Goal: Use online tool/utility: Utilize a website feature to perform a specific function

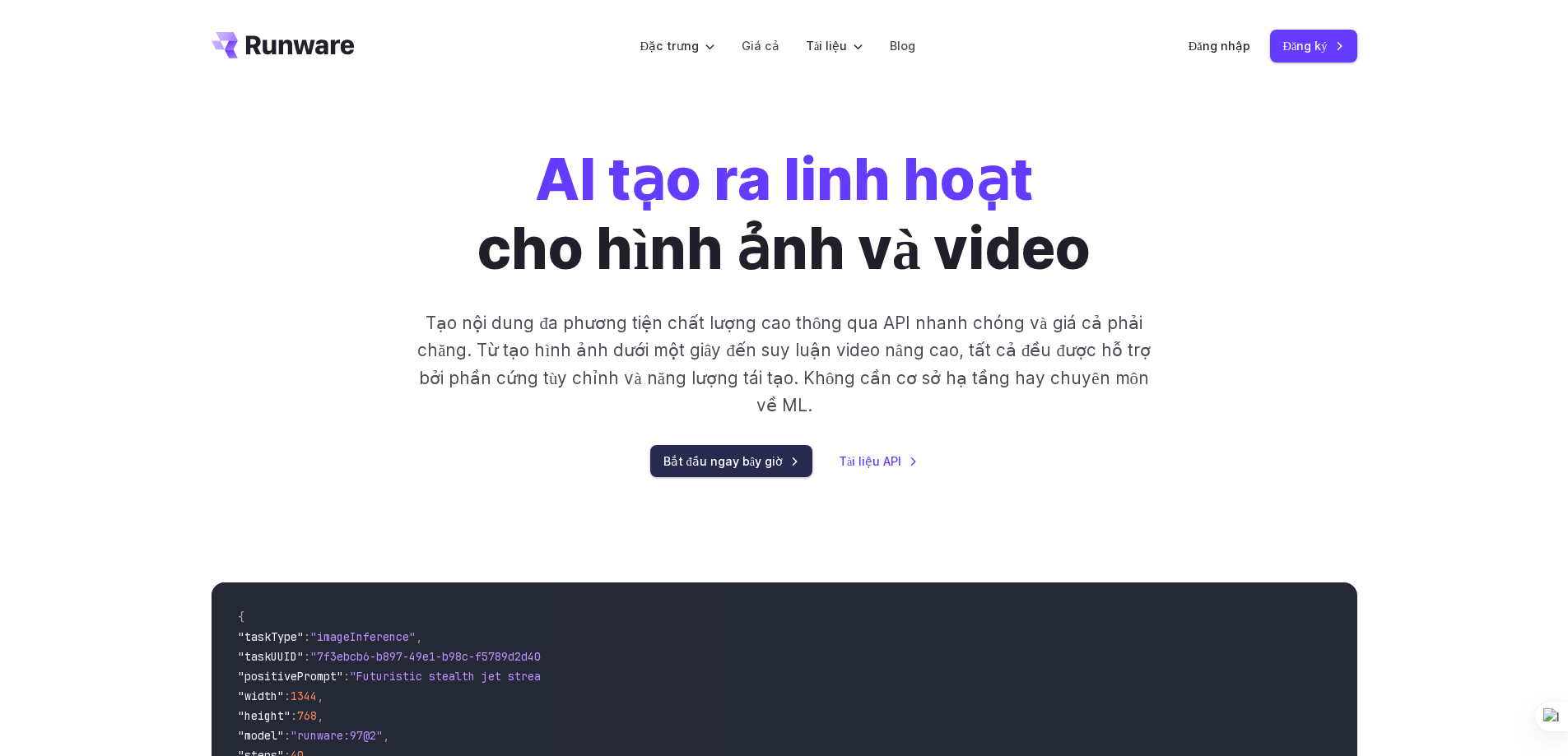
click at [735, 455] on font "Bắt đầu ngay bây giờ" at bounding box center [723, 461] width 120 height 14
click at [1211, 44] on font "Đăng nhập" at bounding box center [1219, 45] width 61 height 14
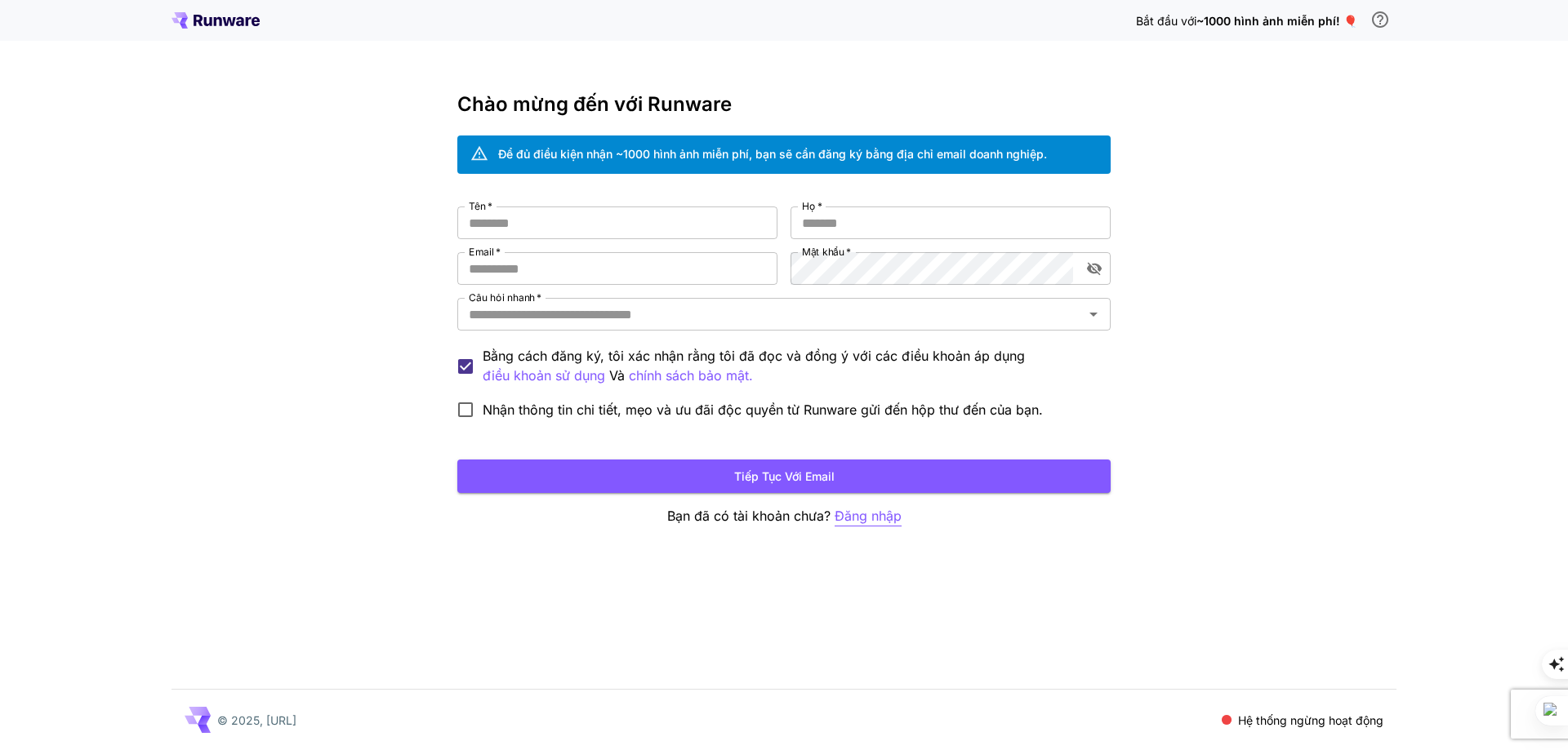
click at [862, 516] on font "Đăng nhập" at bounding box center [869, 516] width 67 height 16
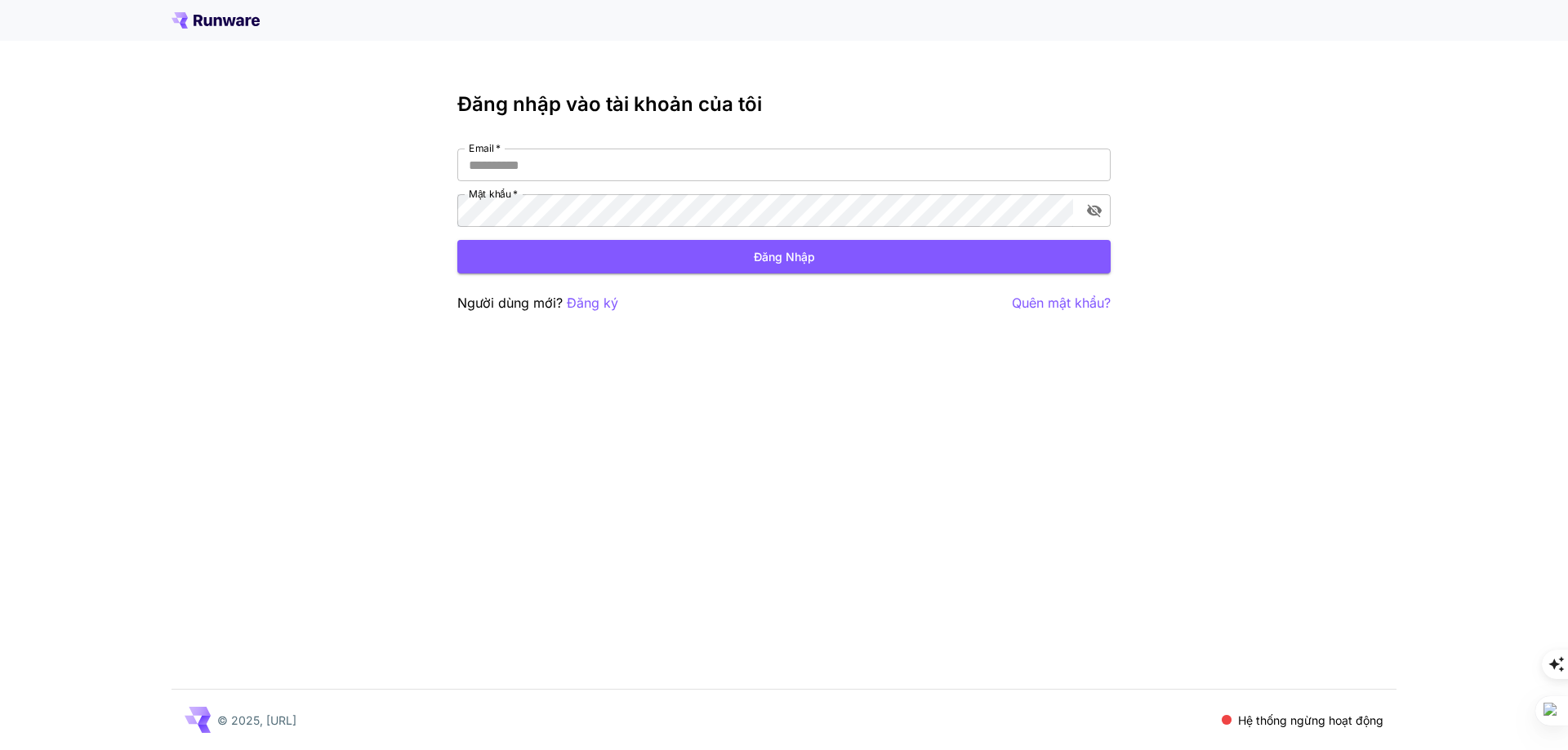
scroll to position [1644, 0]
click at [730, 254] on button "Đăng nhập" at bounding box center [784, 256] width 653 height 34
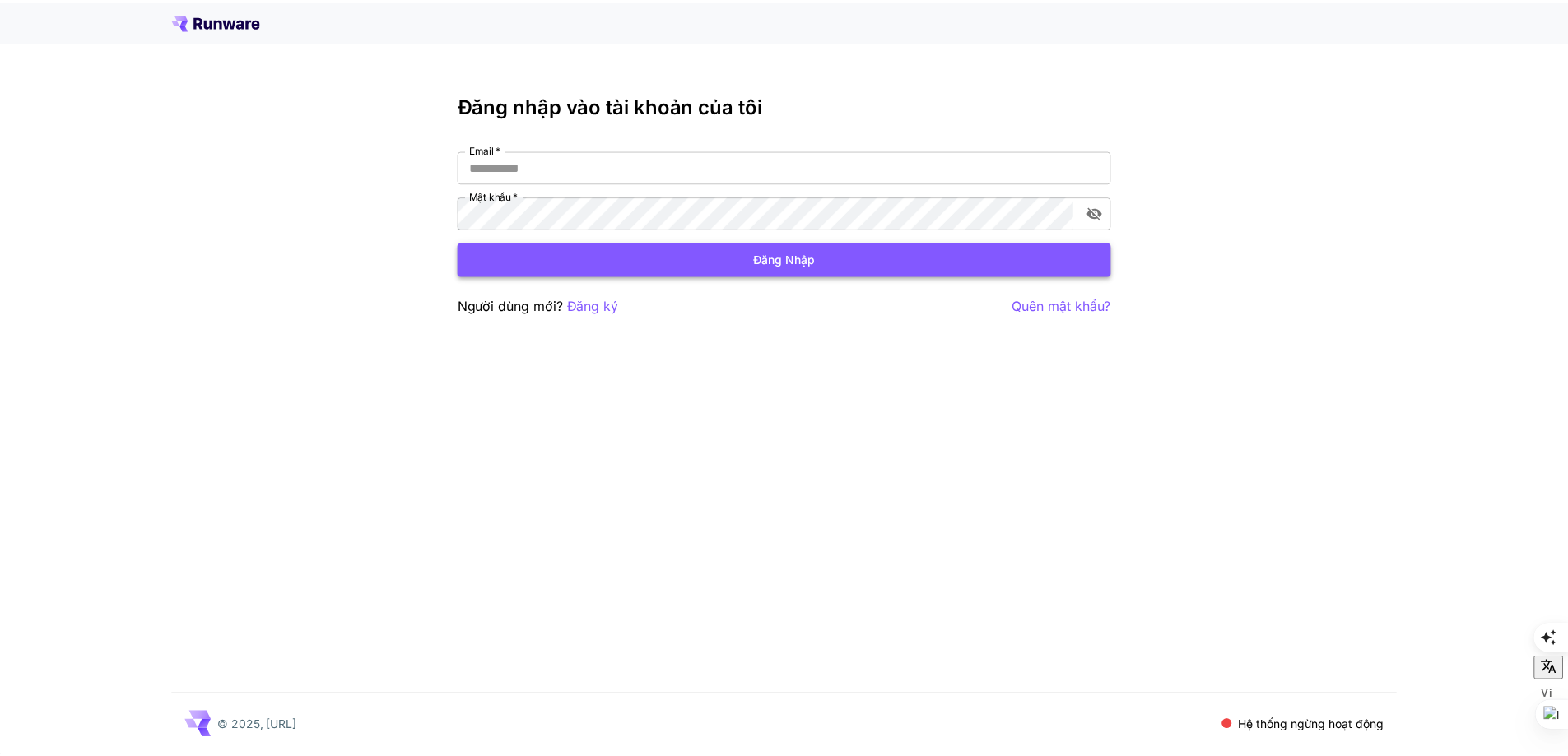
scroll to position [1657, 0]
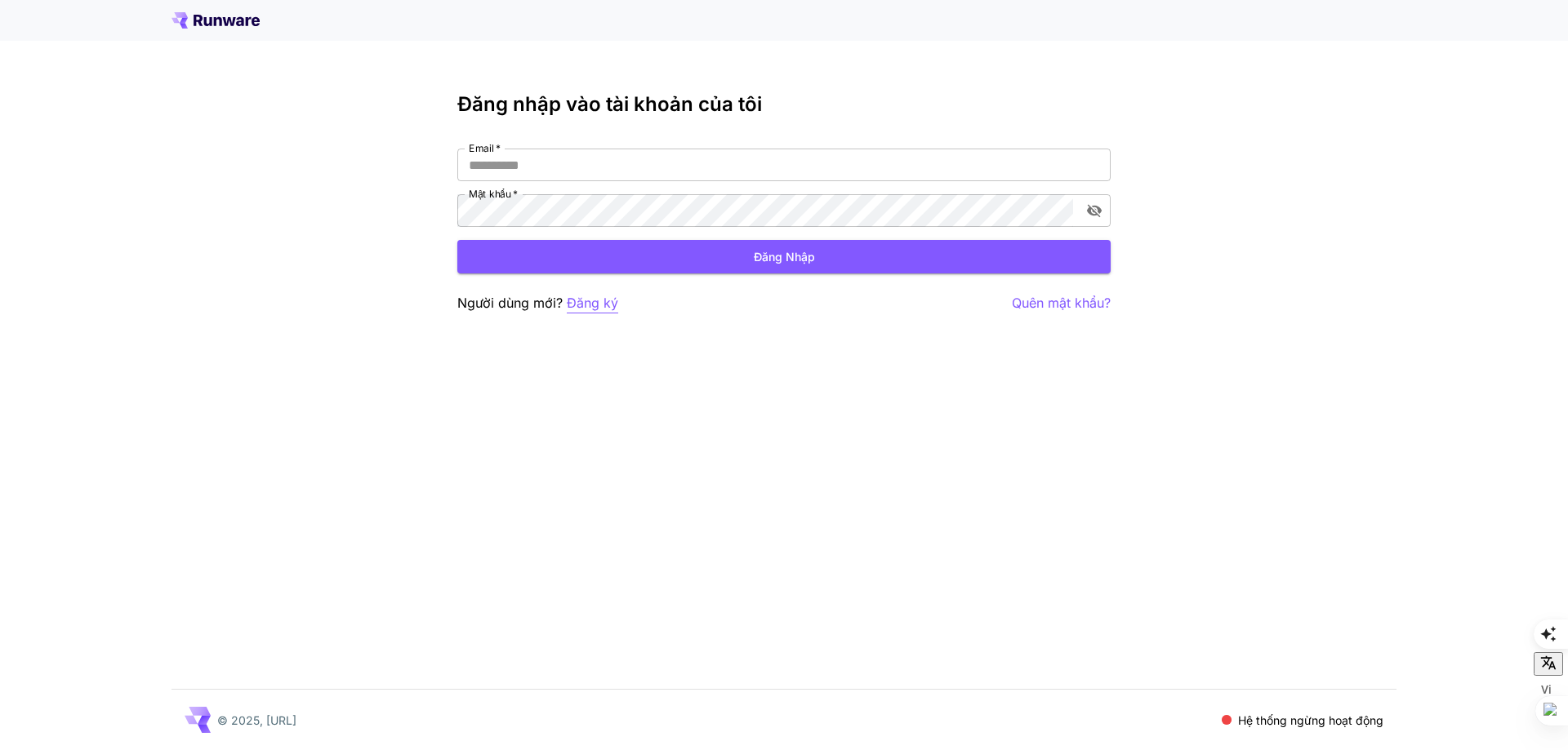
click at [584, 303] on font "Đăng ký" at bounding box center [592, 303] width 52 height 16
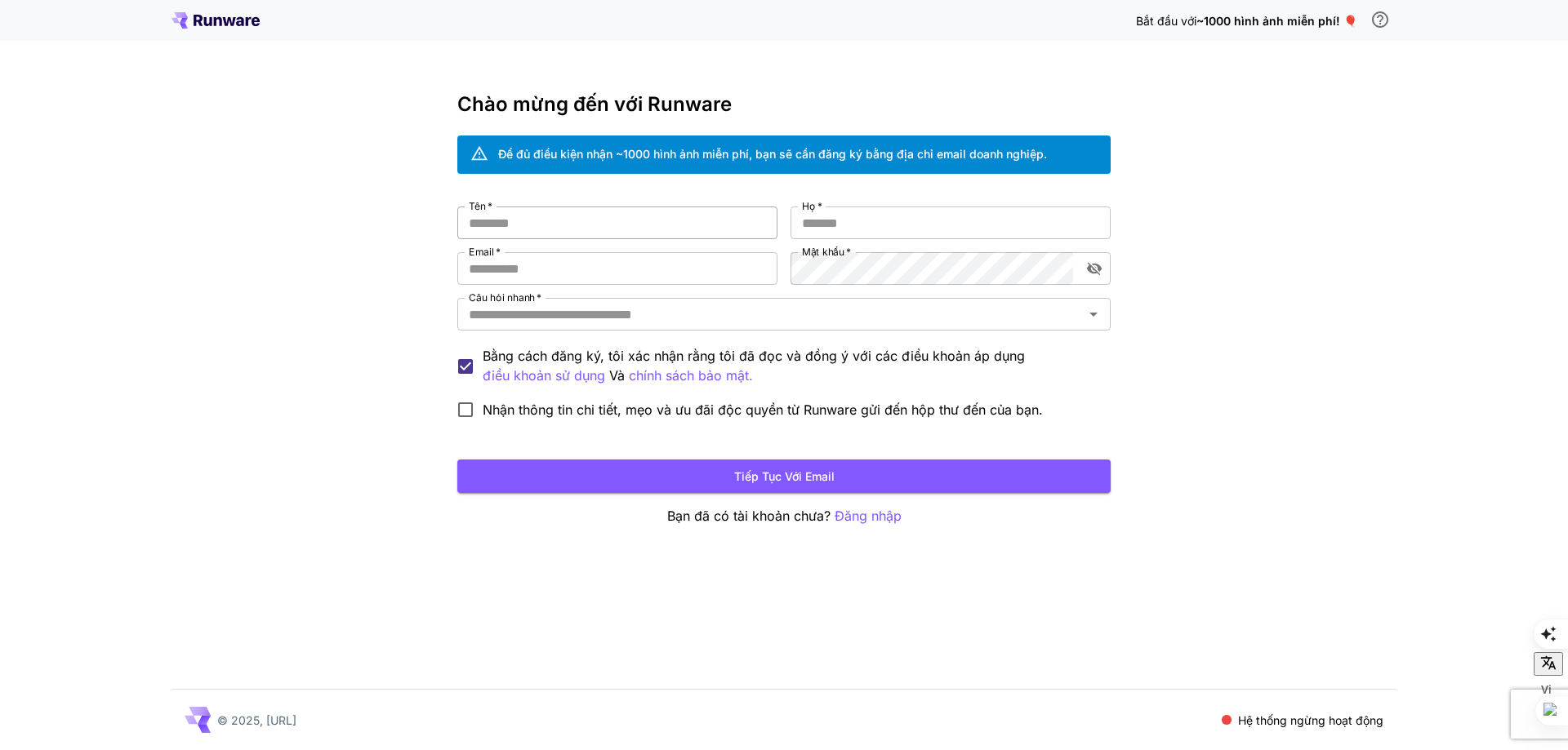
click at [529, 234] on input "Tên   *" at bounding box center [618, 223] width 320 height 33
click at [525, 218] on input "Tên   *" at bounding box center [618, 223] width 320 height 33
type input "****"
click at [836, 224] on input "Họ   *" at bounding box center [950, 223] width 320 height 33
type input "**"
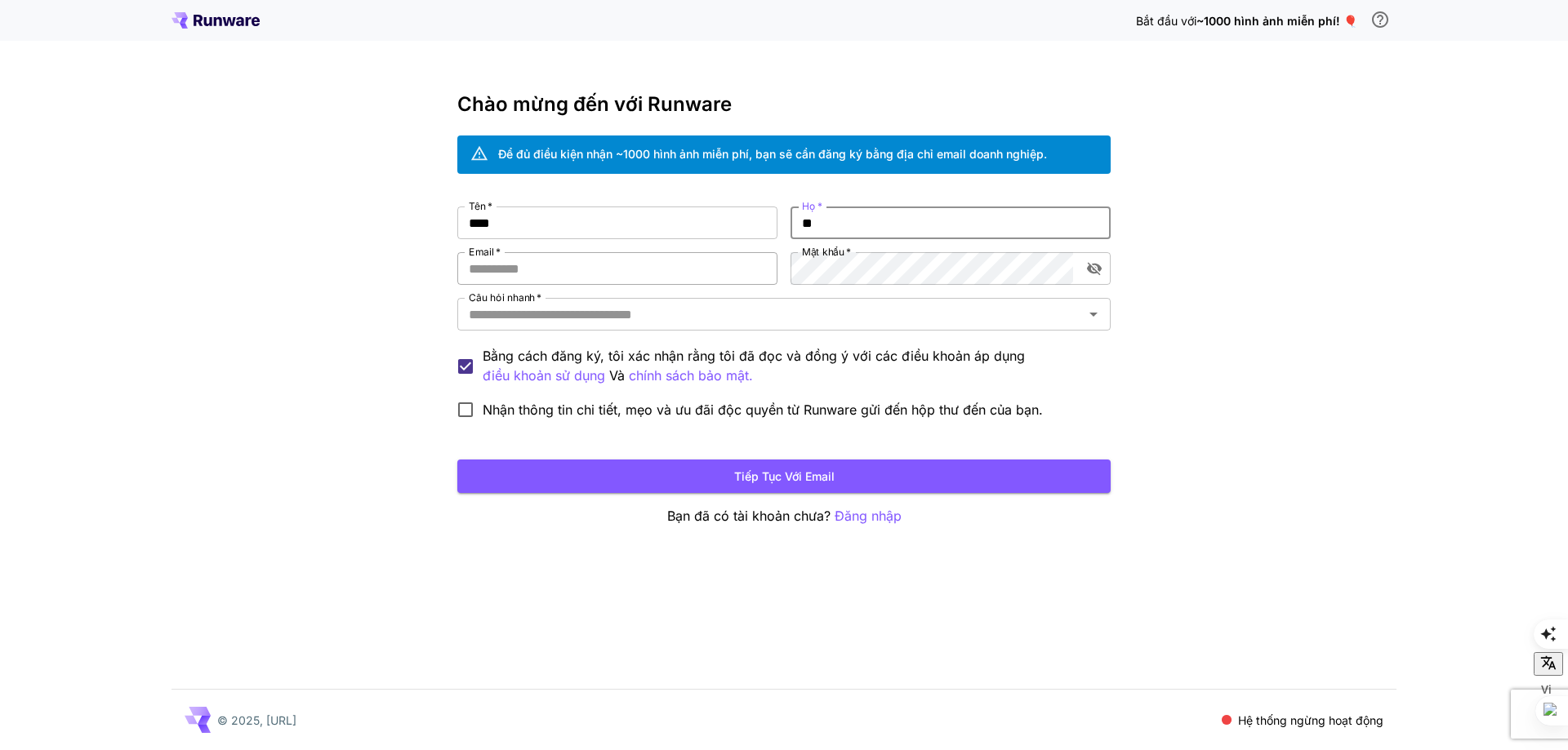
click at [557, 268] on input "Email   *" at bounding box center [618, 269] width 320 height 33
type input "**********"
click at [1094, 273] on icon "bật/tắt hiển thị mật khẩu" at bounding box center [1094, 269] width 15 height 13
click at [486, 312] on input "Câu hỏi nhanh   *" at bounding box center [770, 314] width 617 height 23
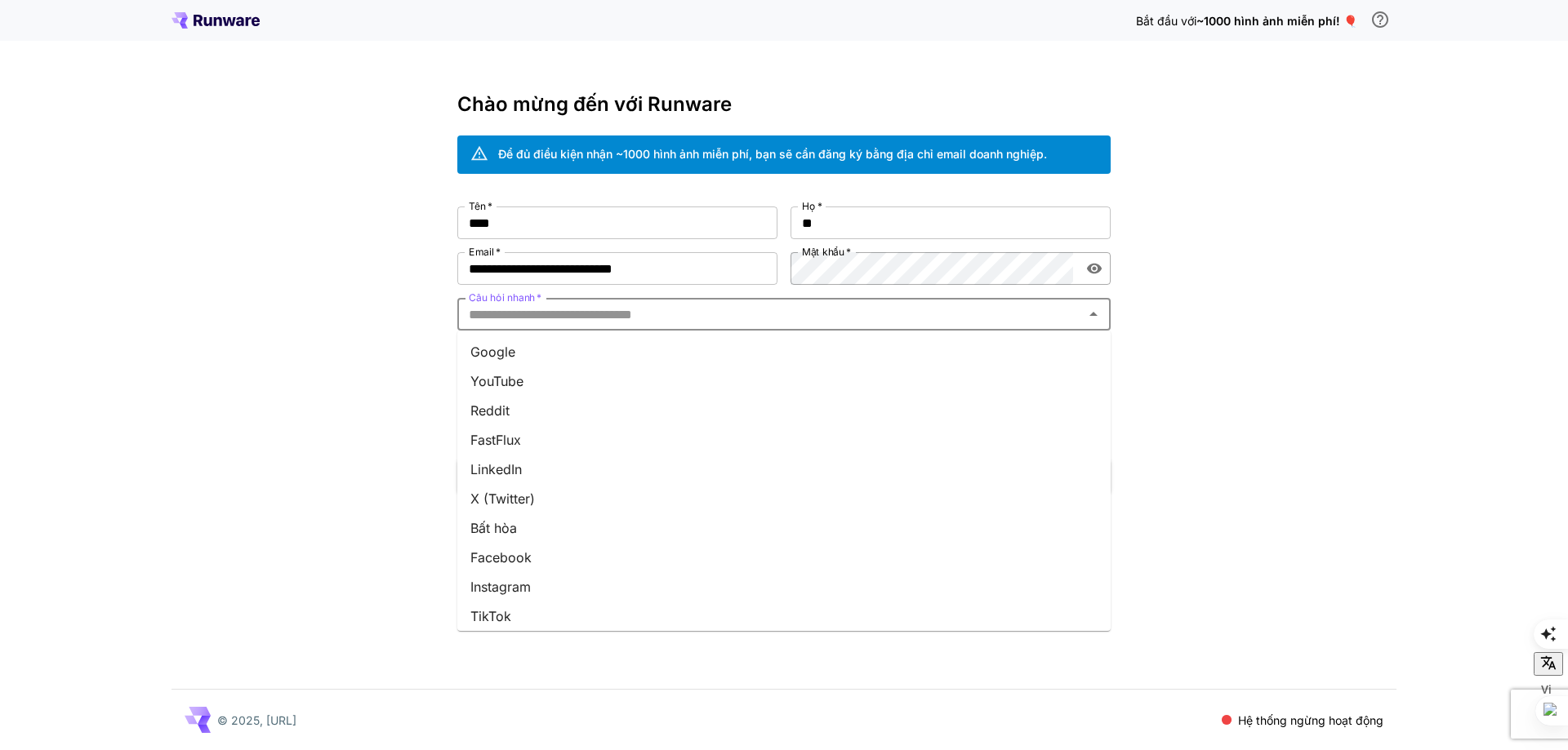
click at [509, 385] on font "YouTube" at bounding box center [497, 381] width 53 height 16
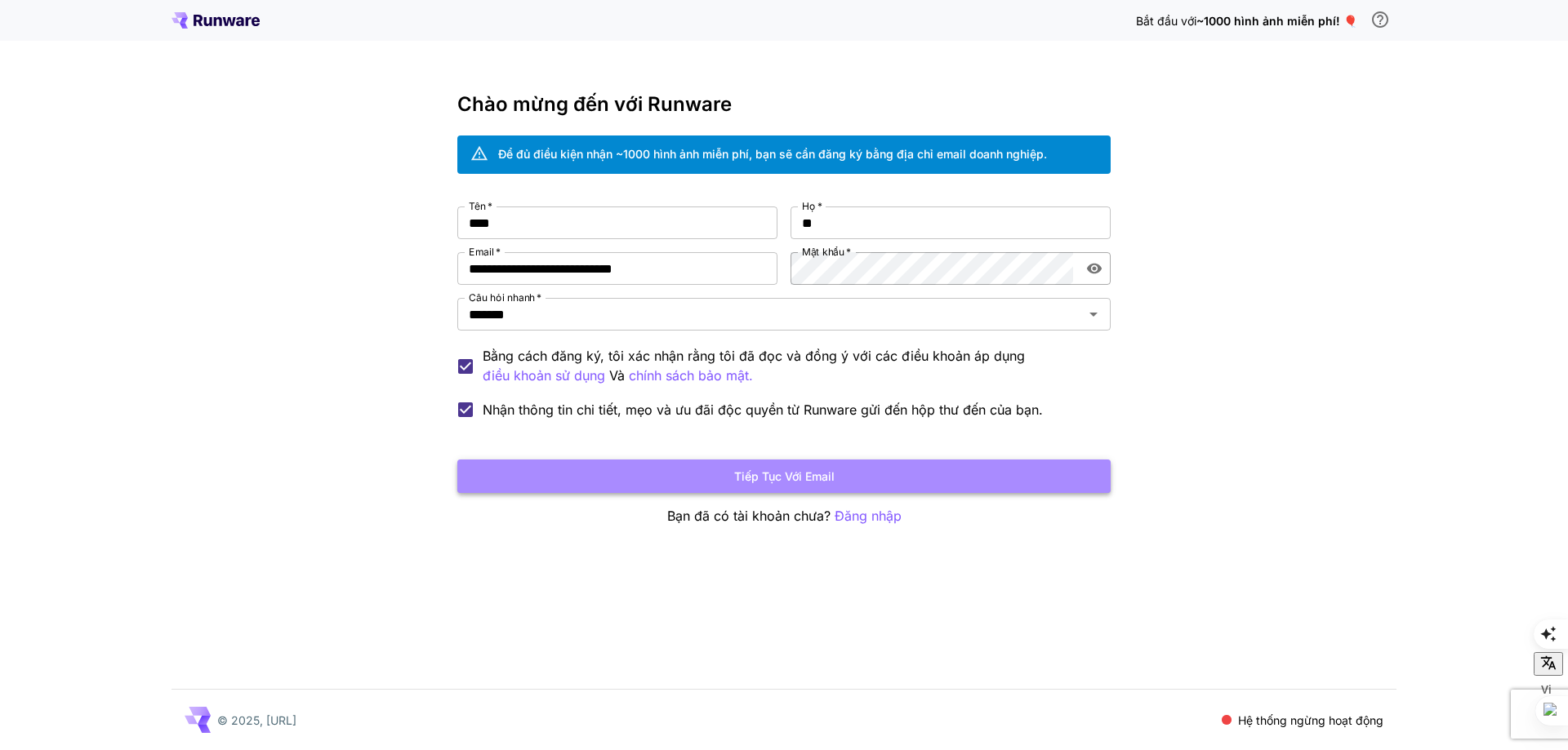
click at [739, 475] on font "Tiếp tục với email" at bounding box center [784, 475] width 100 height 14
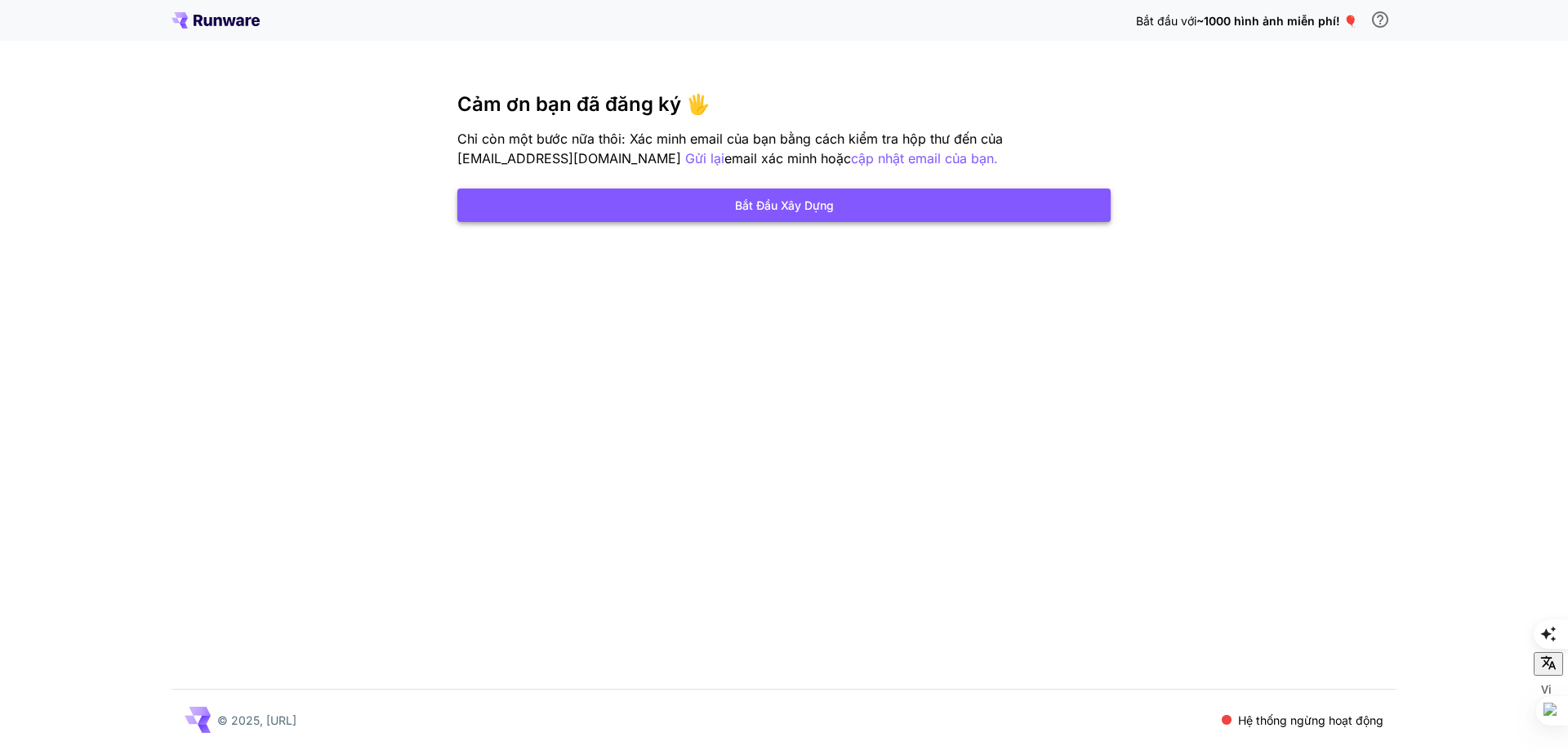
click at [797, 205] on font "Bắt đầu xây dựng" at bounding box center [784, 205] width 99 height 14
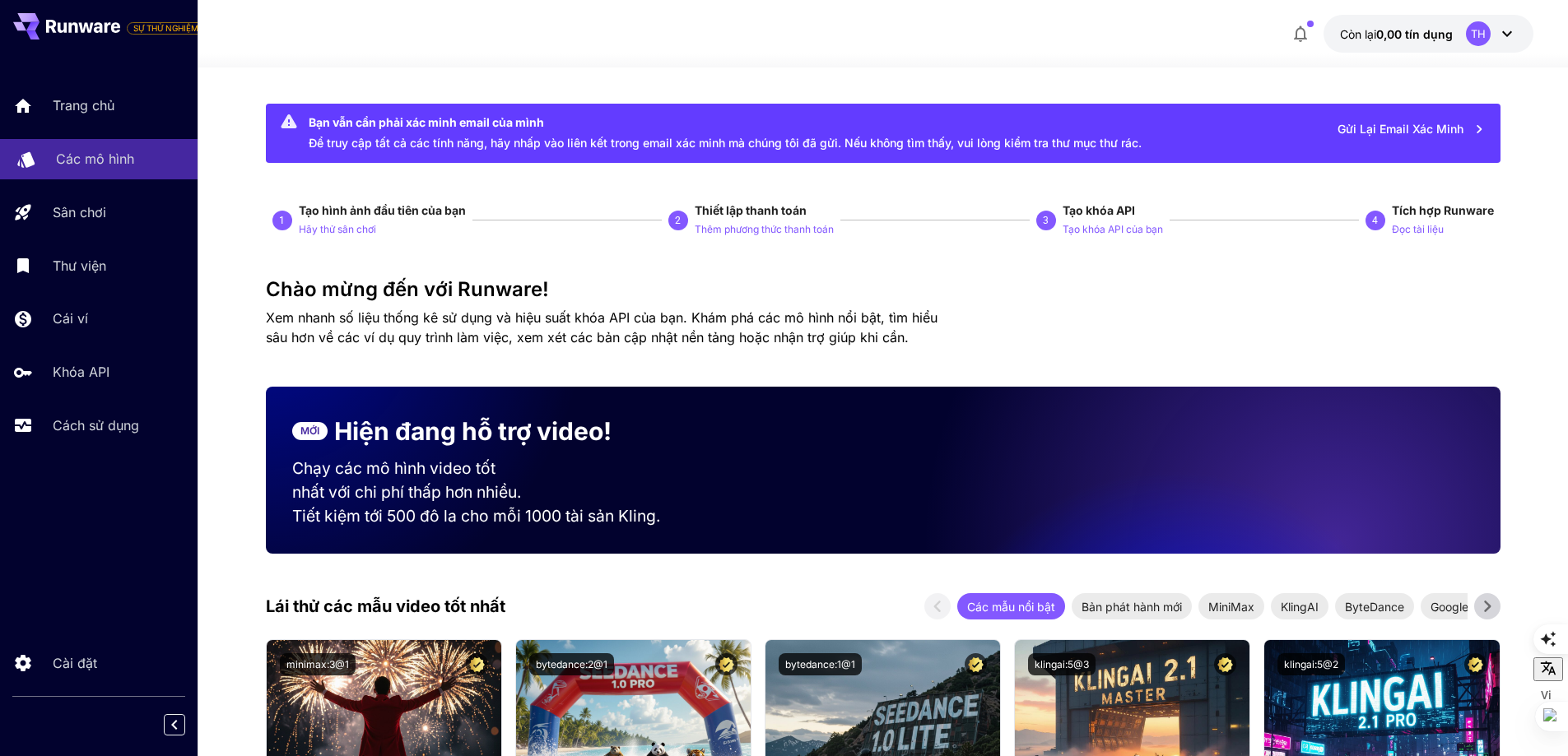
click at [96, 159] on font "Các mô hình" at bounding box center [94, 159] width 78 height 16
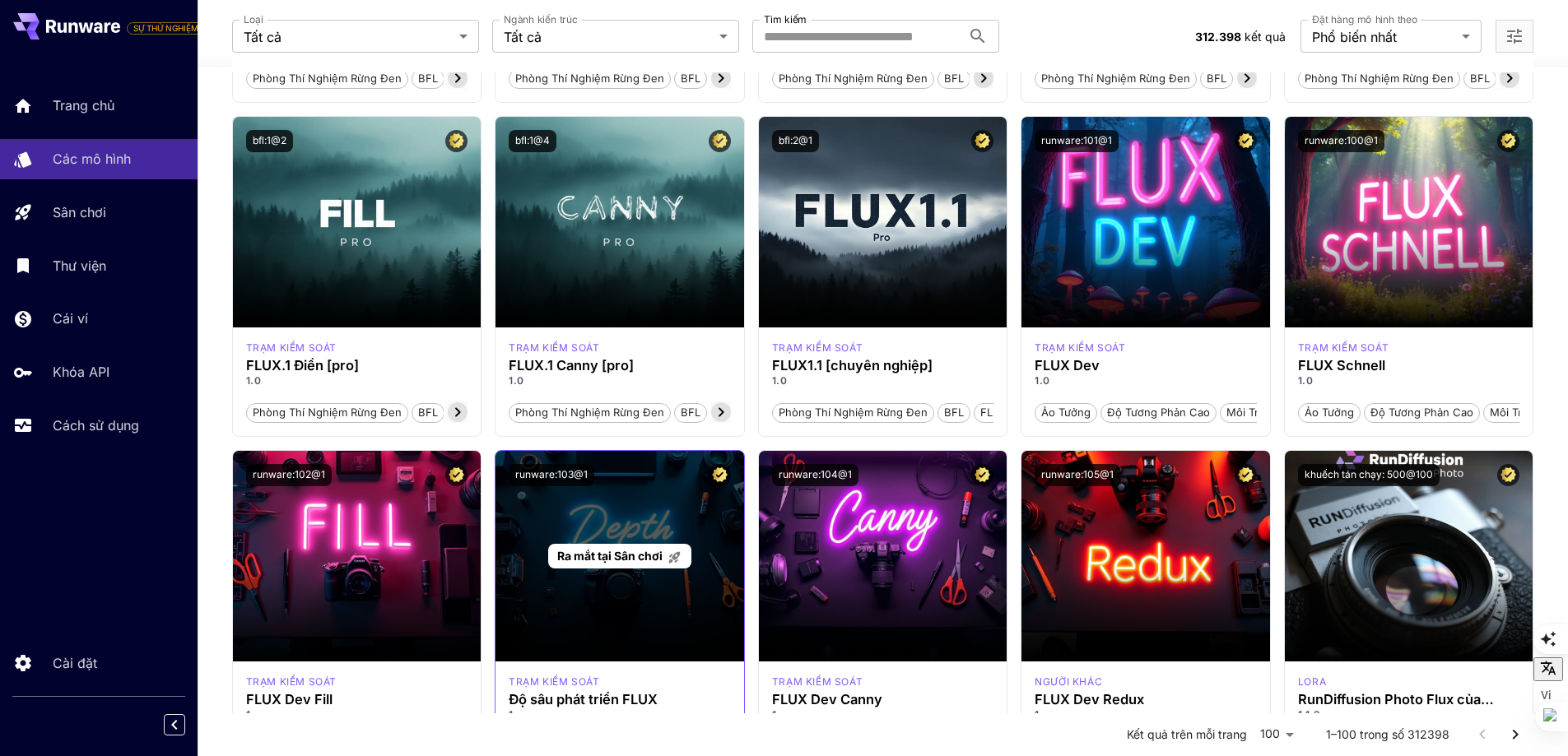
scroll to position [740, 0]
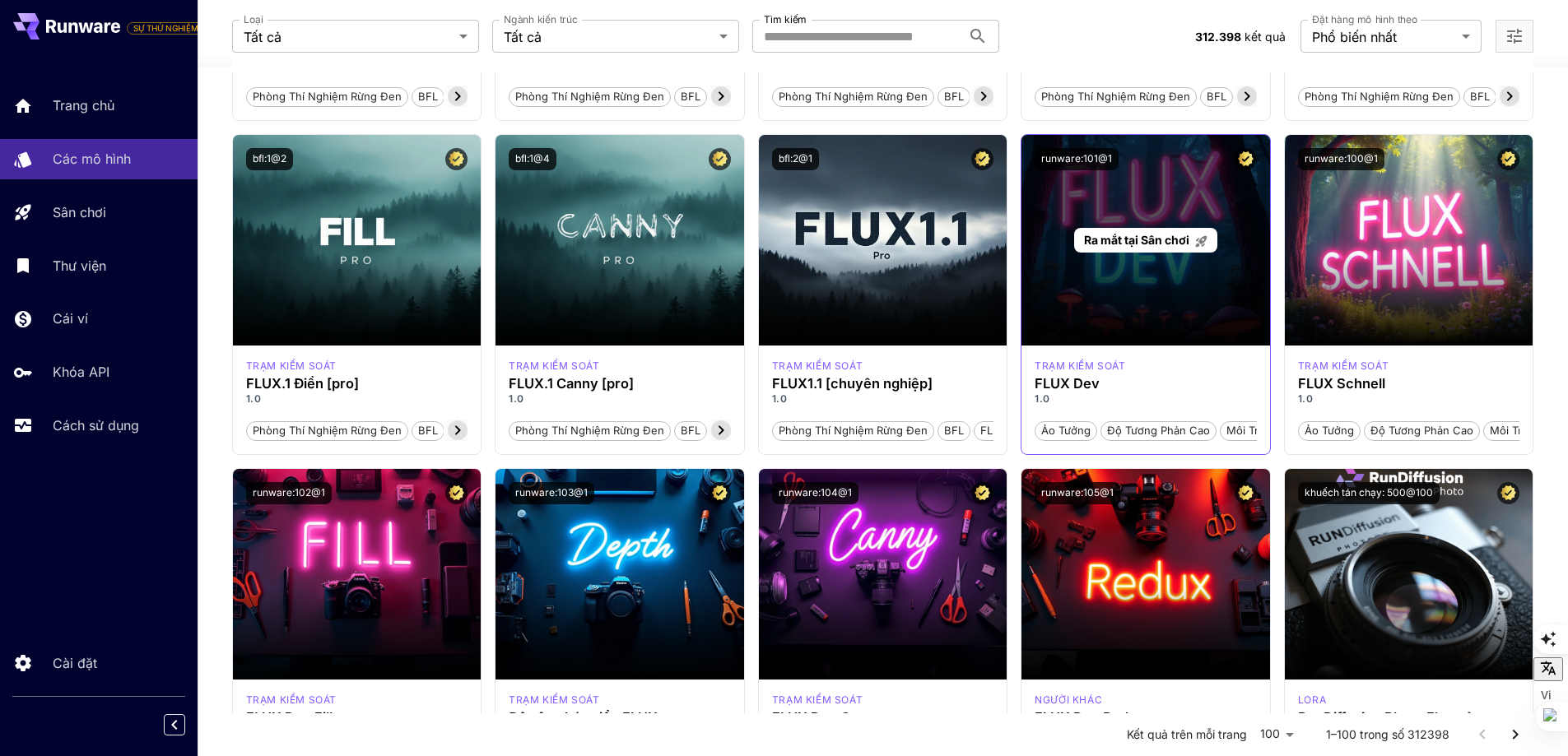
click at [1141, 283] on div "Ra mắt tại Sân chơi" at bounding box center [1146, 240] width 248 height 211
click at [1098, 307] on div "Ra mắt tại Sân chơi" at bounding box center [1146, 240] width 248 height 211
click at [1144, 239] on font "Ra mắt tại Sân chơi" at bounding box center [1136, 239] width 105 height 14
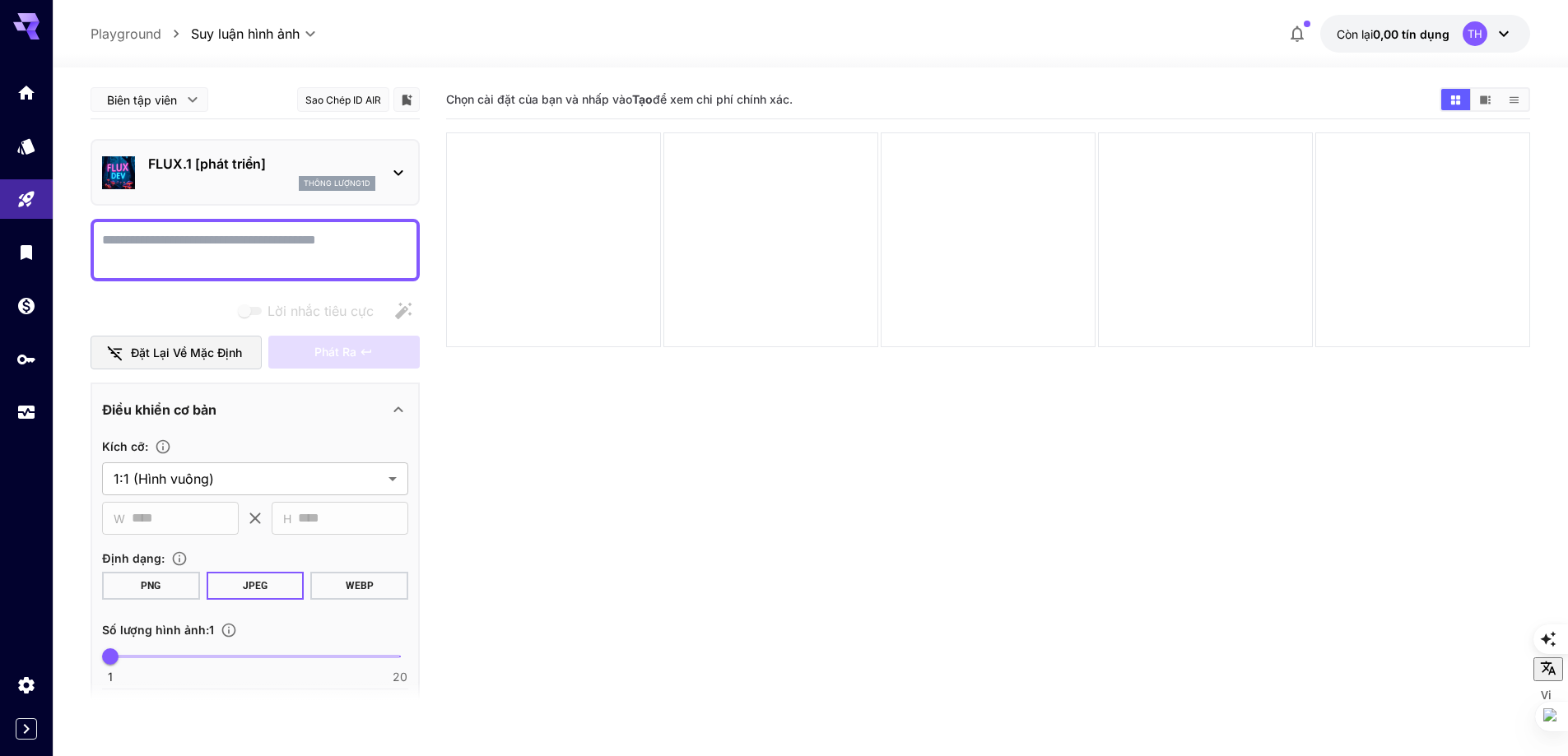
click at [126, 243] on textarea "Trang đầy đủ" at bounding box center [255, 249] width 306 height 39
click at [395, 173] on icon at bounding box center [399, 173] width 20 height 20
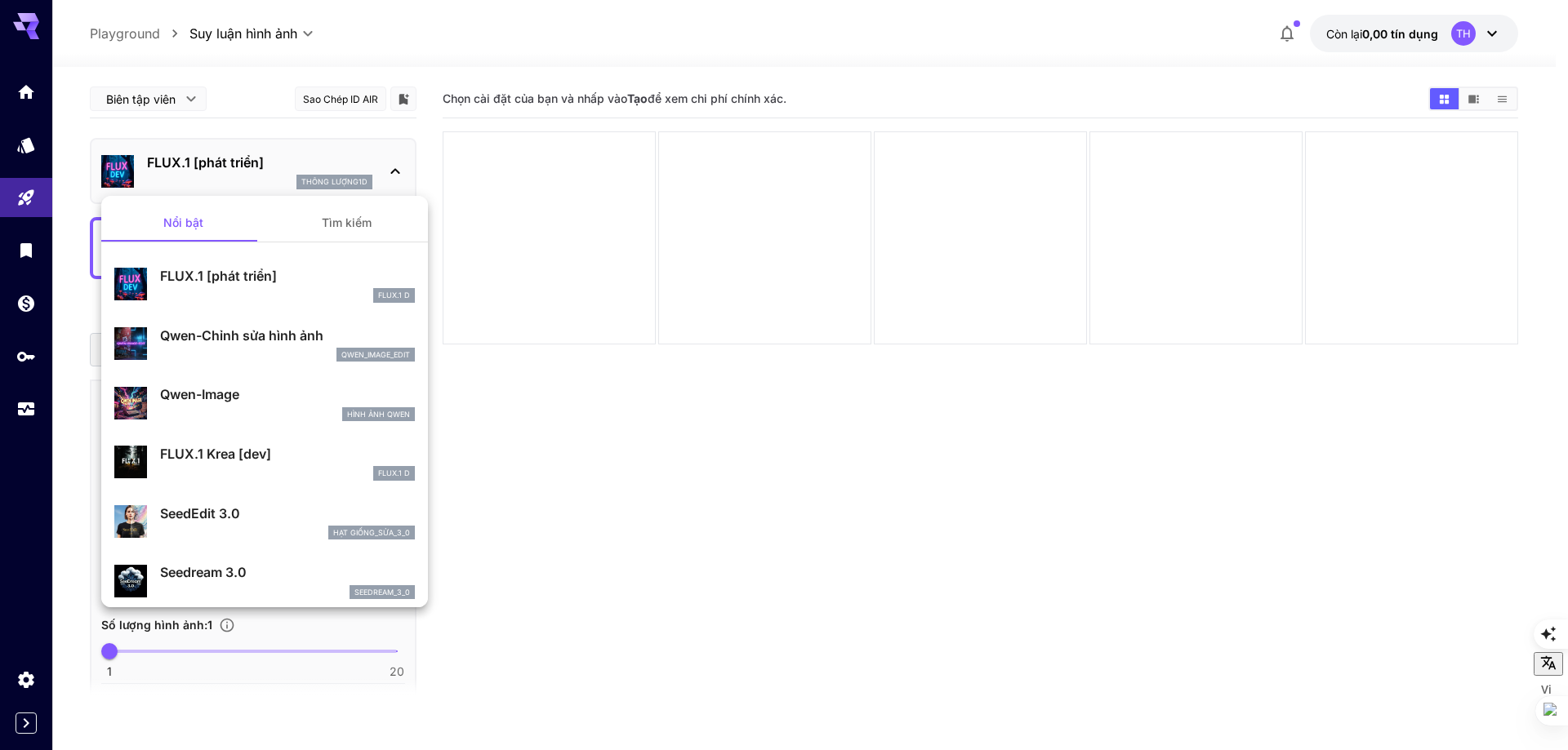
click at [392, 172] on div at bounding box center [784, 375] width 1568 height 750
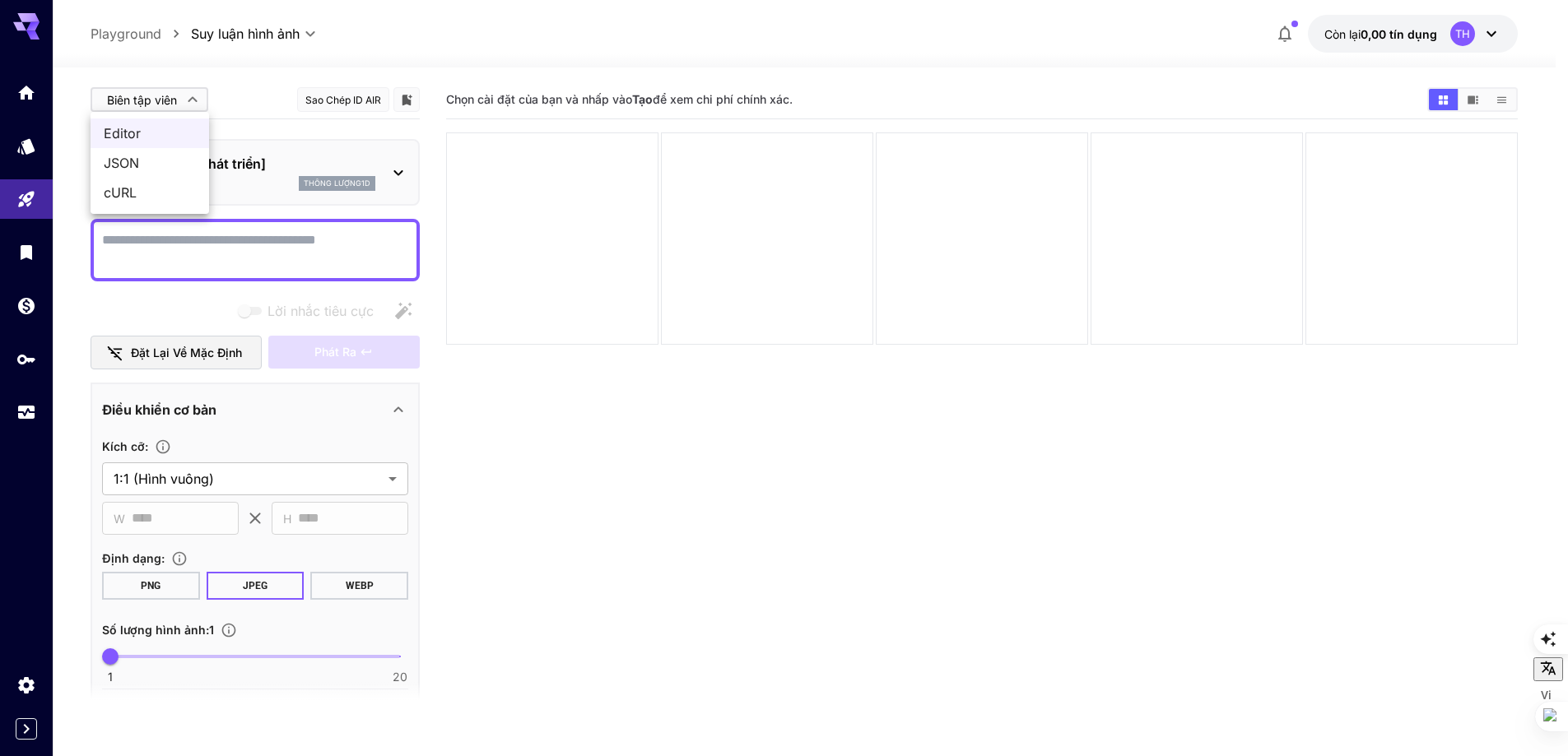
click at [196, 100] on div at bounding box center [790, 378] width 1580 height 756
click at [149, 252] on textarea "Trang đầy đủ" at bounding box center [255, 249] width 306 height 39
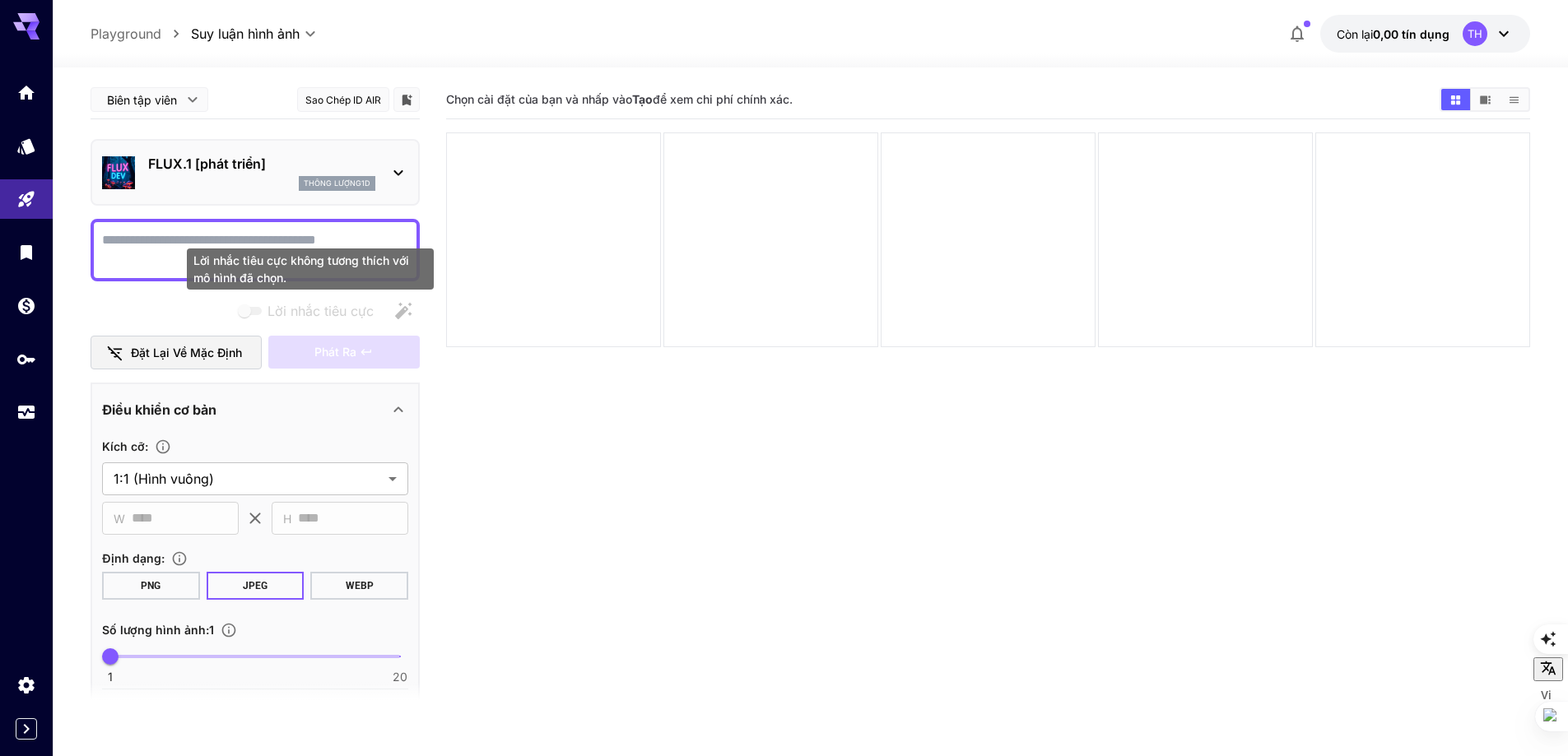
click at [258, 313] on span "Lời nhắc tiêu cực không tương thích với mô hình đã chọn." at bounding box center [250, 311] width 21 height 8
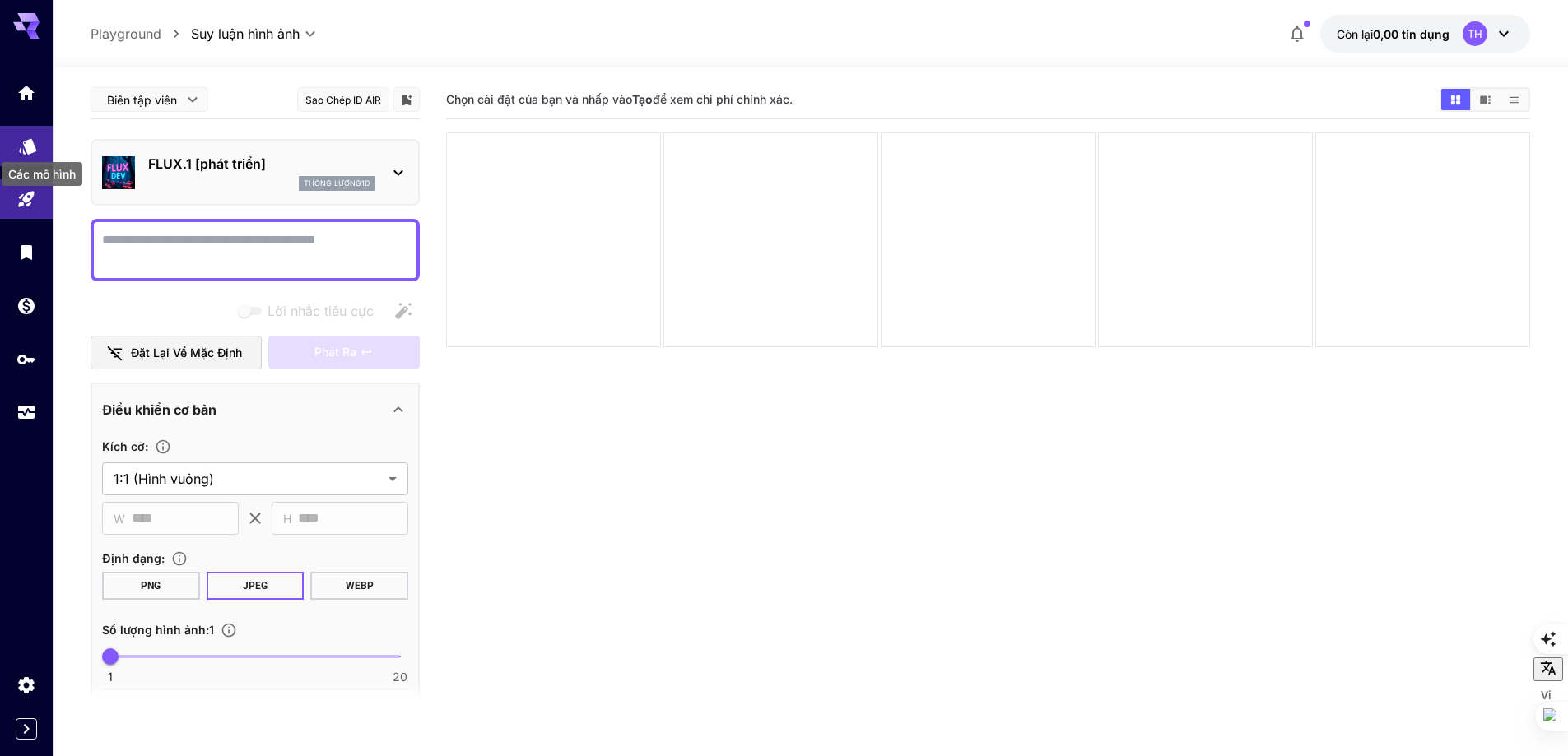
click at [30, 143] on icon "Các mô hình" at bounding box center [27, 140] width 17 height 16
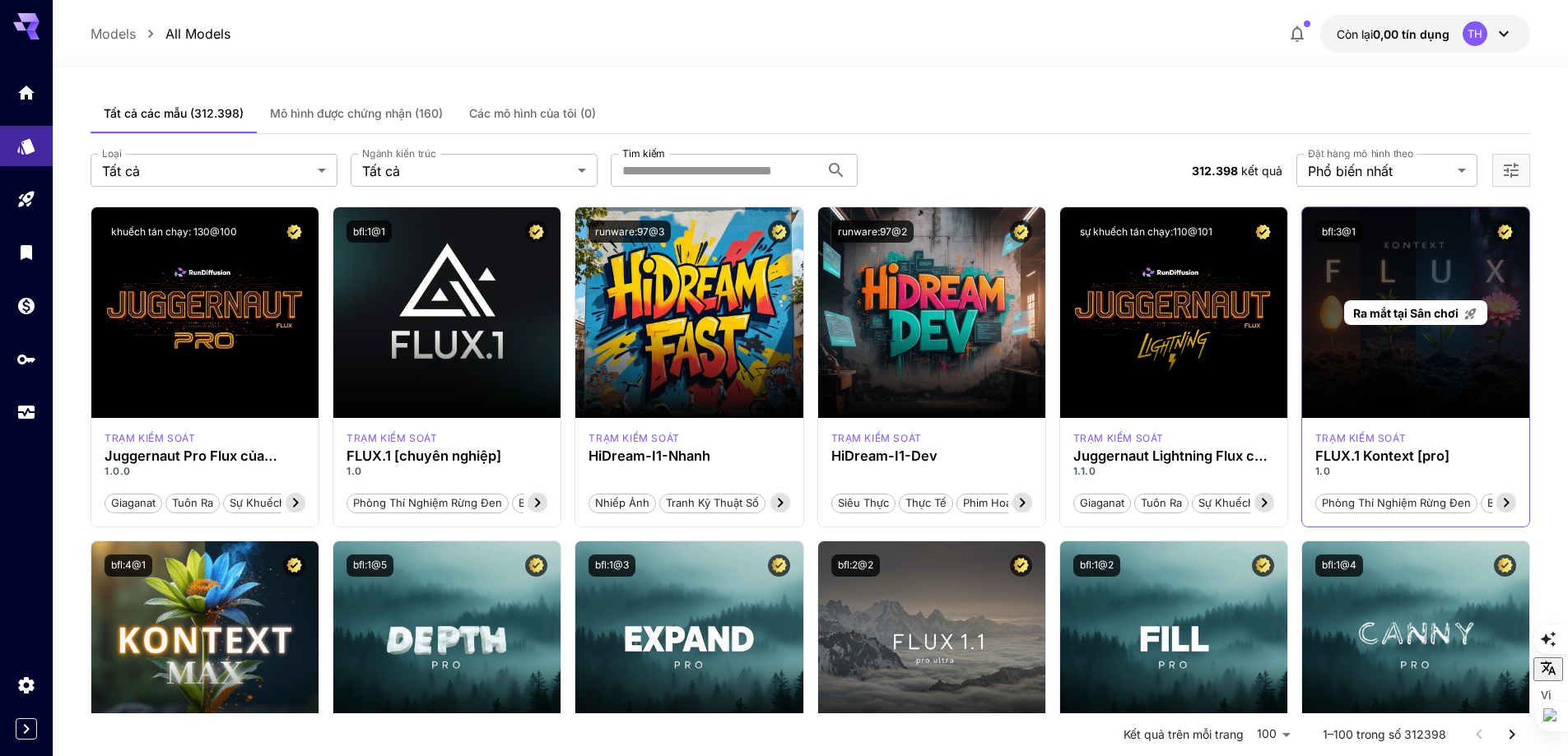
click at [1420, 313] on font "Ra mắt tại Sân chơi" at bounding box center [1405, 312] width 105 height 14
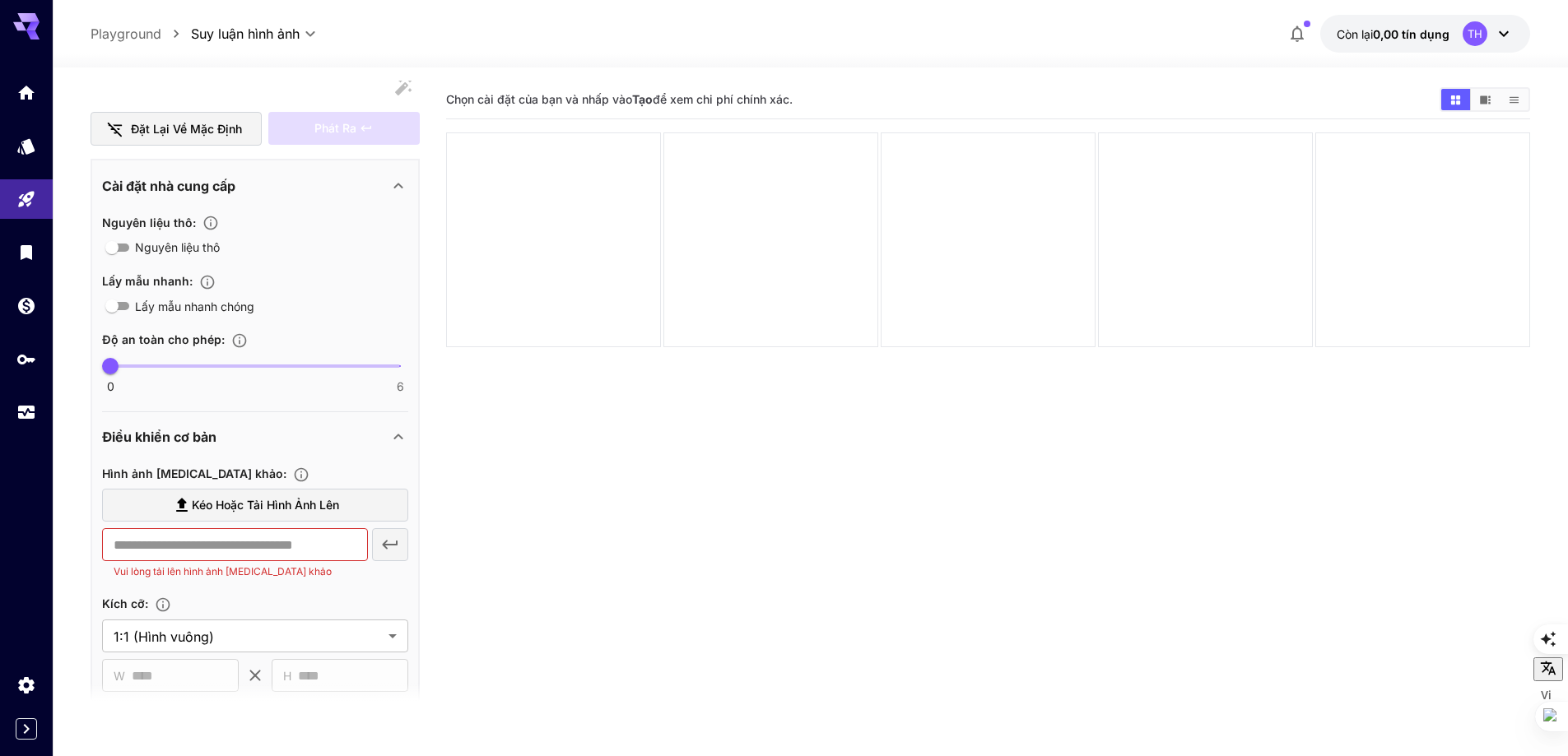
scroll to position [247, 0]
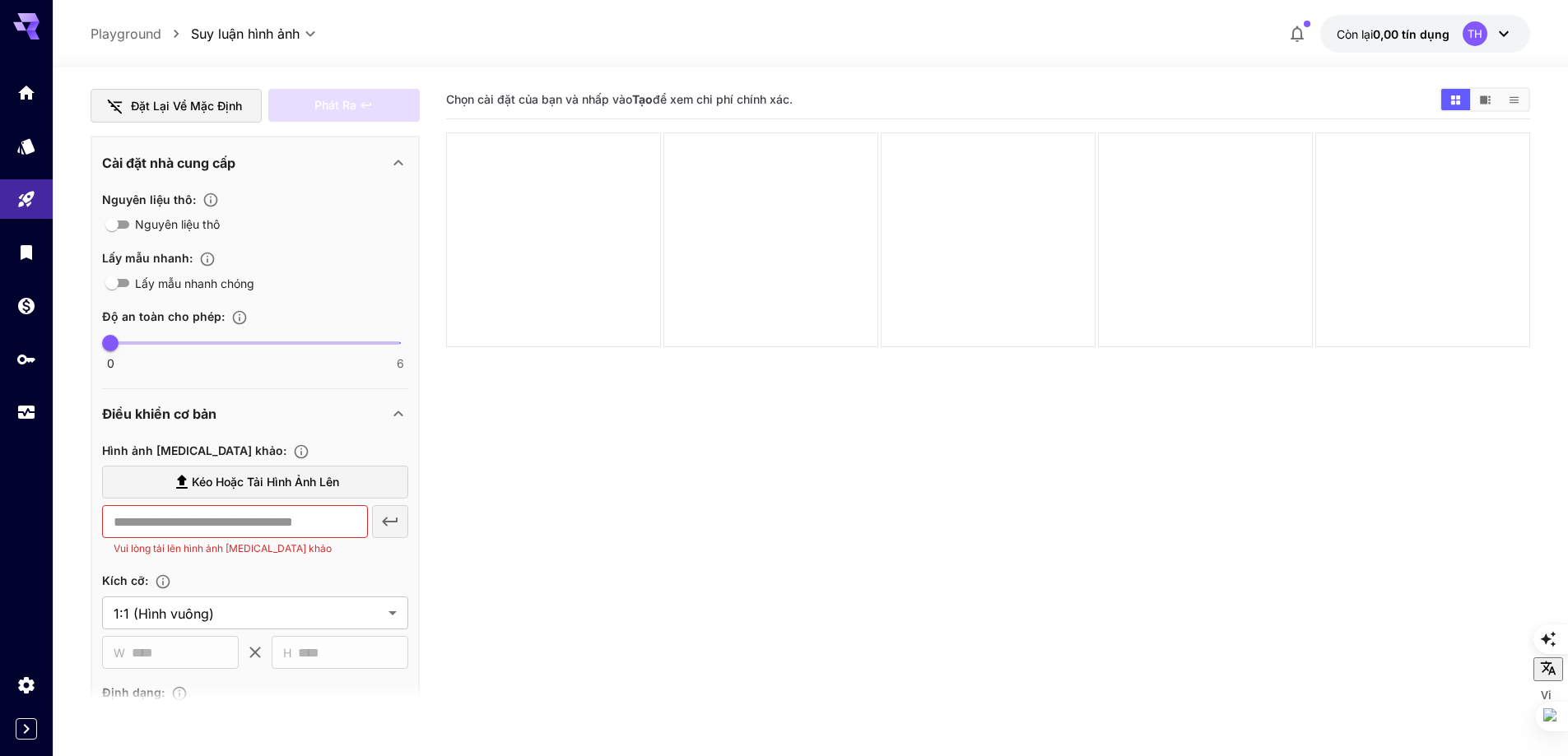
click at [389, 525] on div "​ Vui lòng tải lên hình ảnh [MEDICAL_DATA] khảo" at bounding box center [255, 531] width 306 height 52
click at [390, 517] on div "​ Vui lòng tải lên hình ảnh [MEDICAL_DATA] khảo" at bounding box center [255, 531] width 306 height 52
click at [249, 517] on input "text" at bounding box center [235, 521] width 266 height 33
click at [293, 488] on font "Kéo hoặc tải hình ảnh lên" at bounding box center [265, 481] width 148 height 14
click at [0, 0] on input "Kéo hoặc tải hình ảnh lên" at bounding box center [0, 0] width 0 height 0
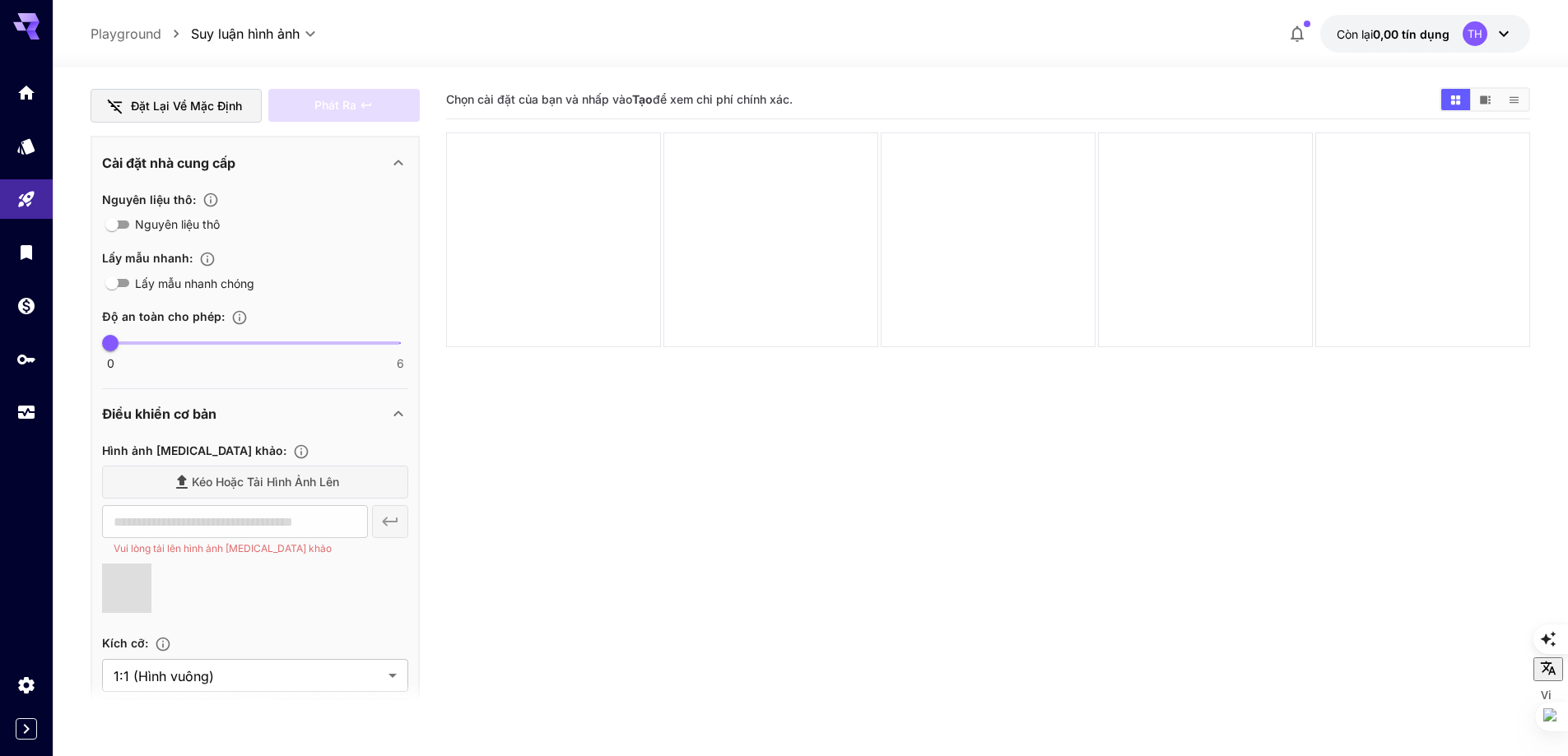
type input "**********"
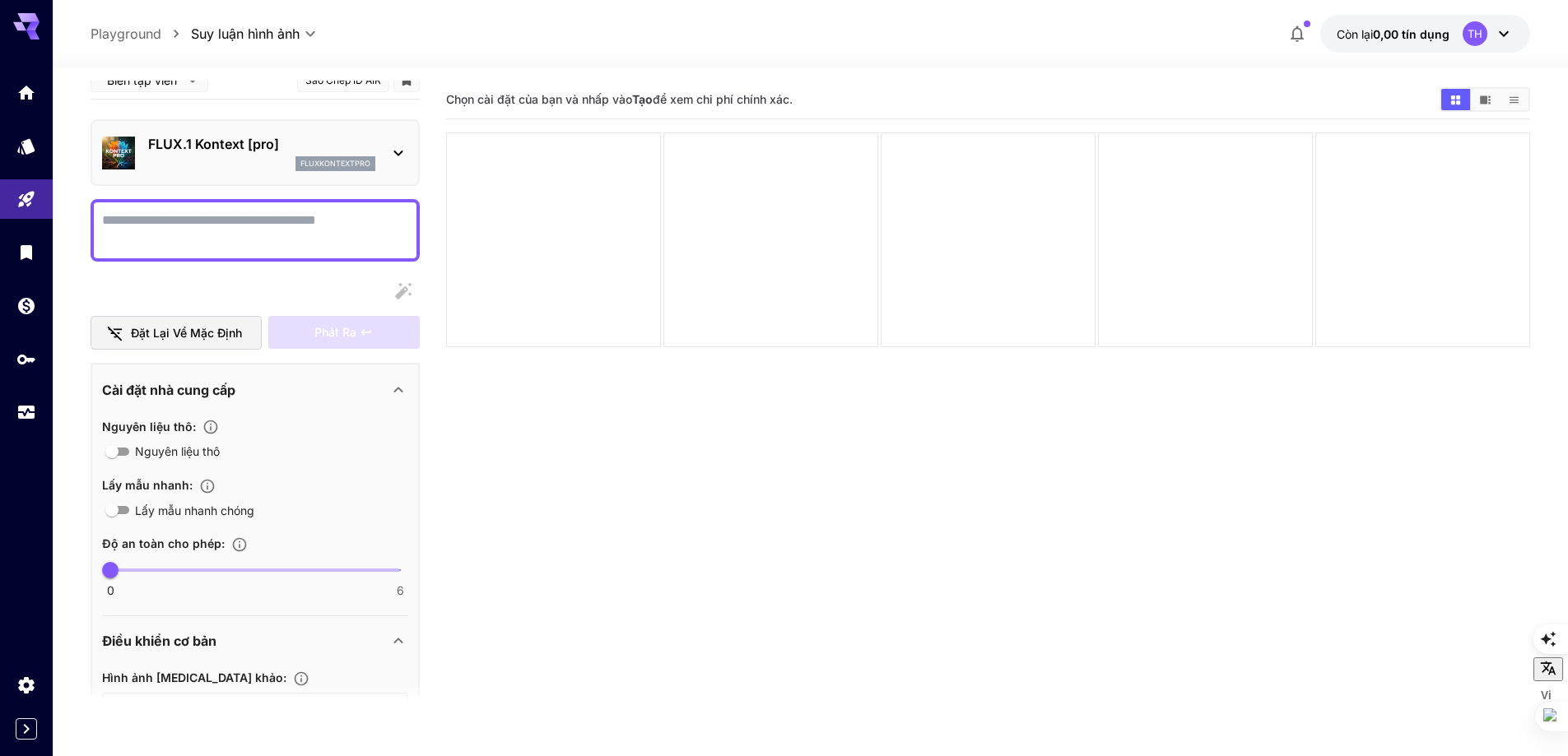
scroll to position [0, 0]
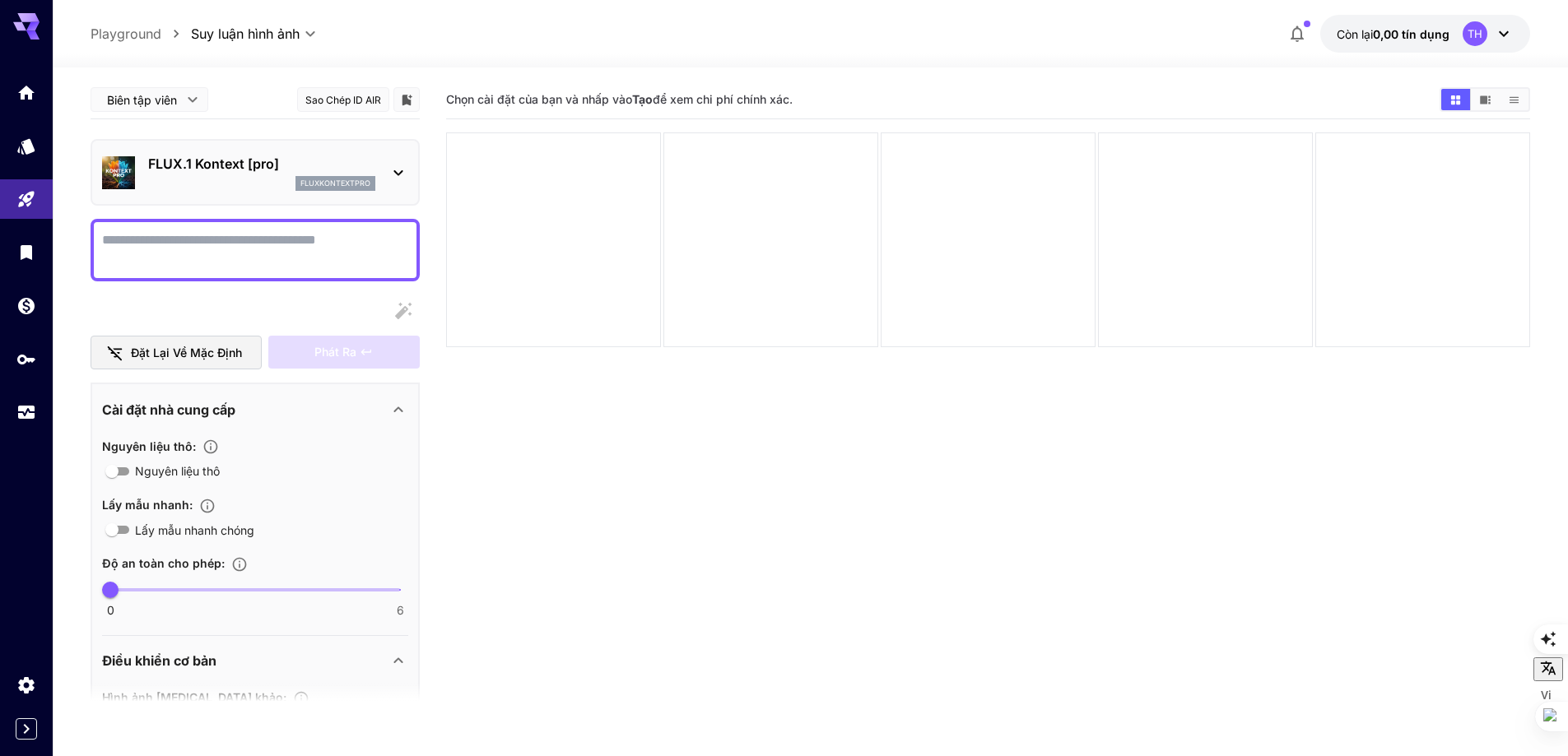
paste textarea "**********"
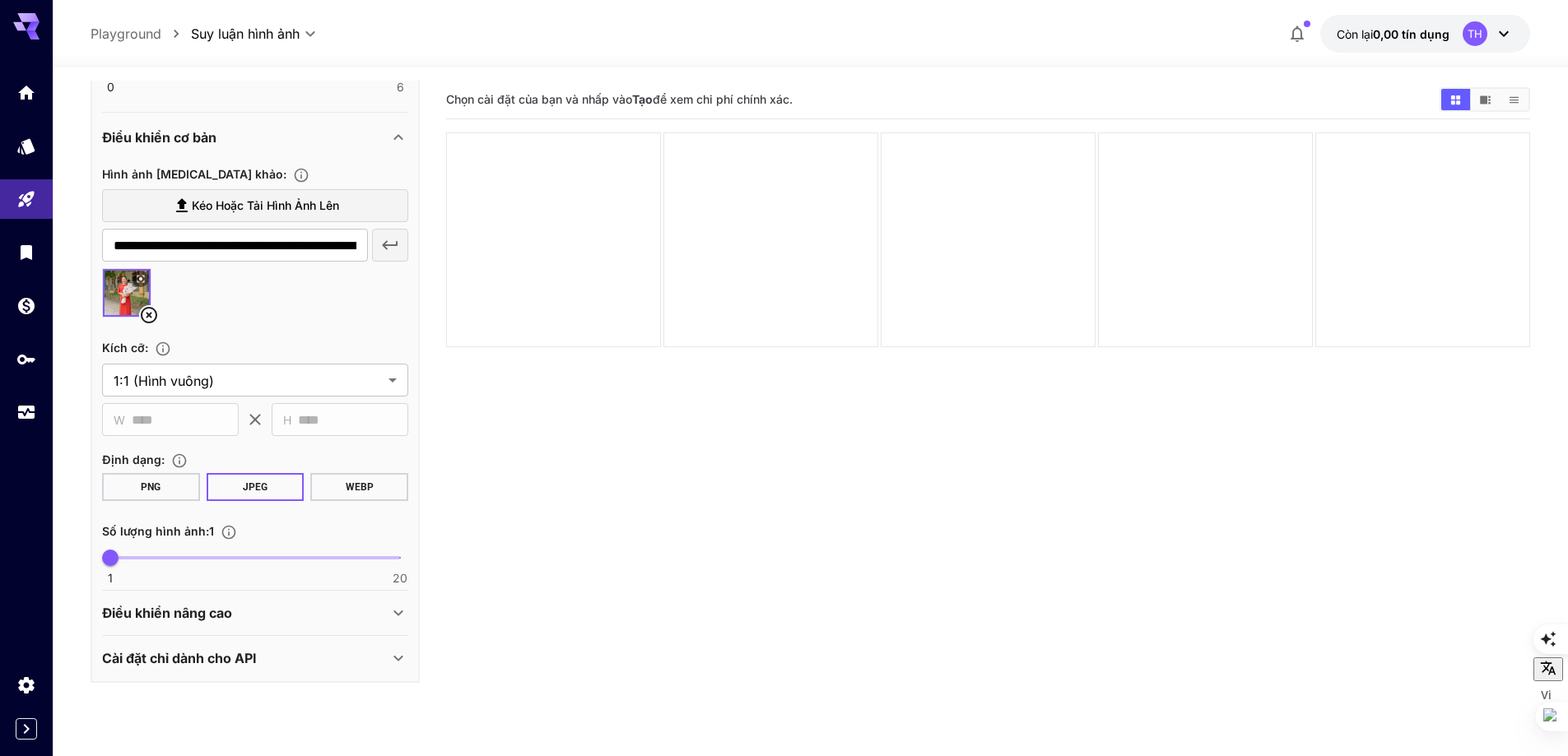
type textarea "**********"
click at [432, 173] on main "**********" at bounding box center [810, 466] width 1440 height 770
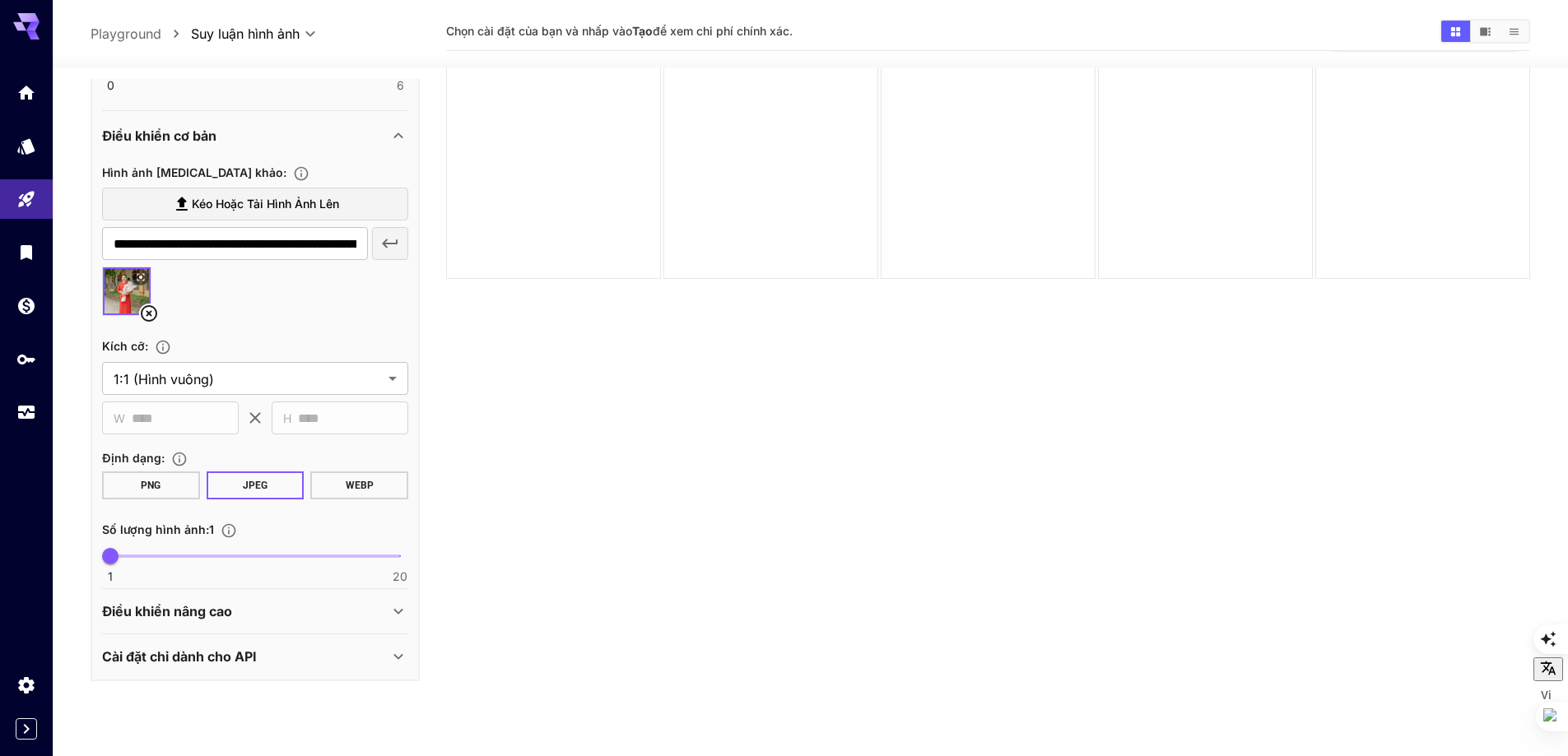
scroll to position [130, 0]
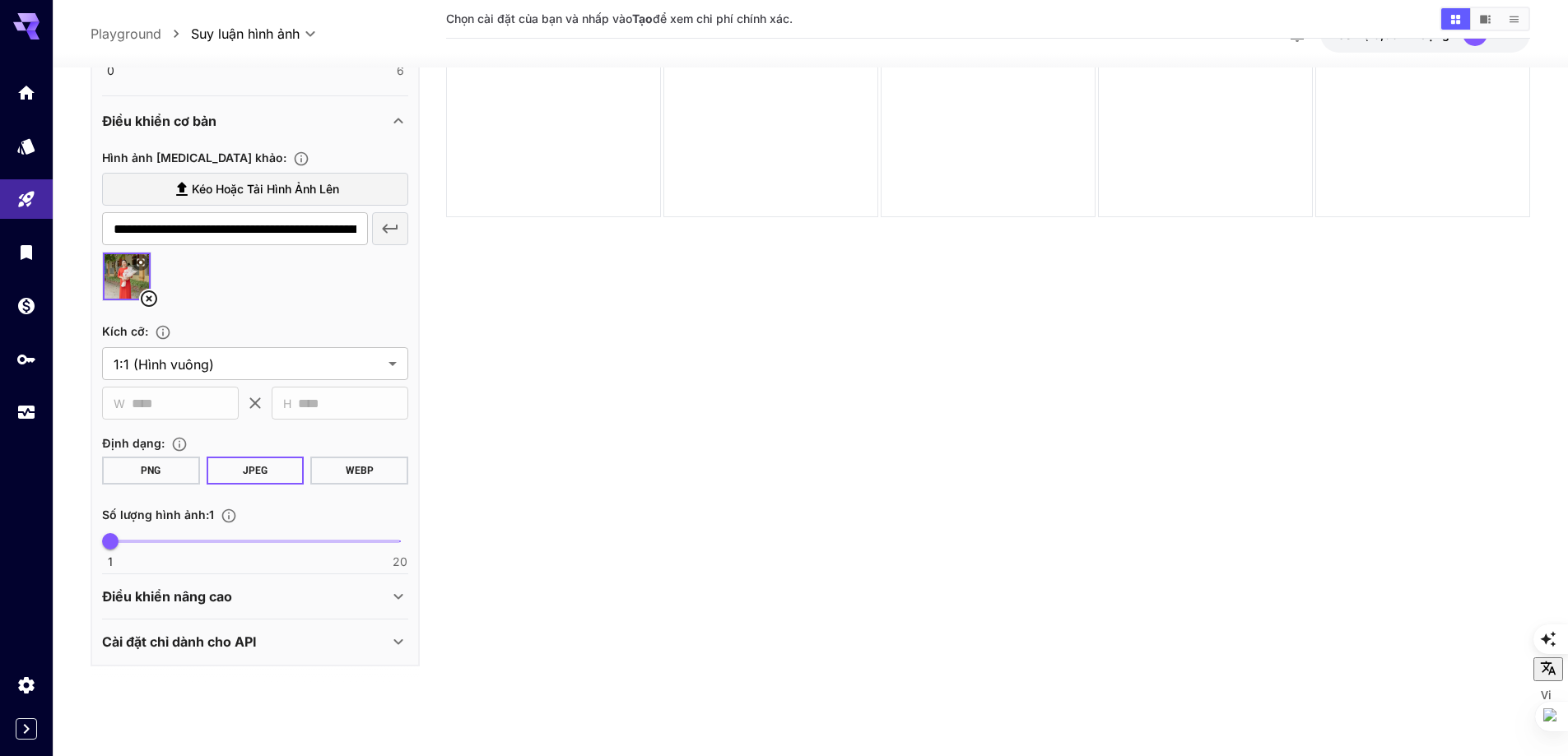
click at [261, 469] on font "JPEG" at bounding box center [255, 470] width 25 height 12
click at [401, 362] on body "**********" at bounding box center [784, 704] width 1568 height 1669
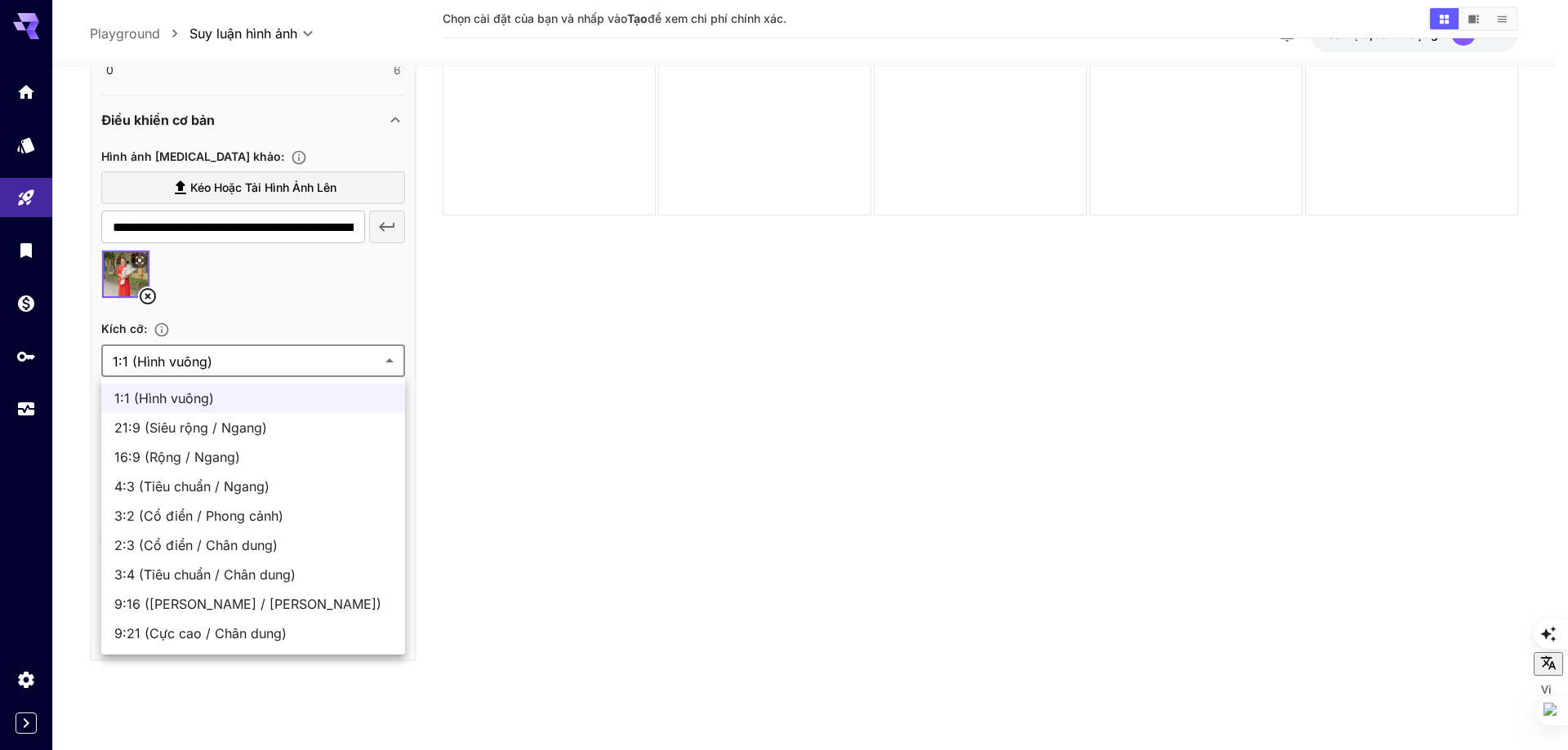
click at [199, 456] on font "16:9 (Rộng / Ngang)" at bounding box center [177, 457] width 126 height 16
type input "**********"
type input "****"
type input "***"
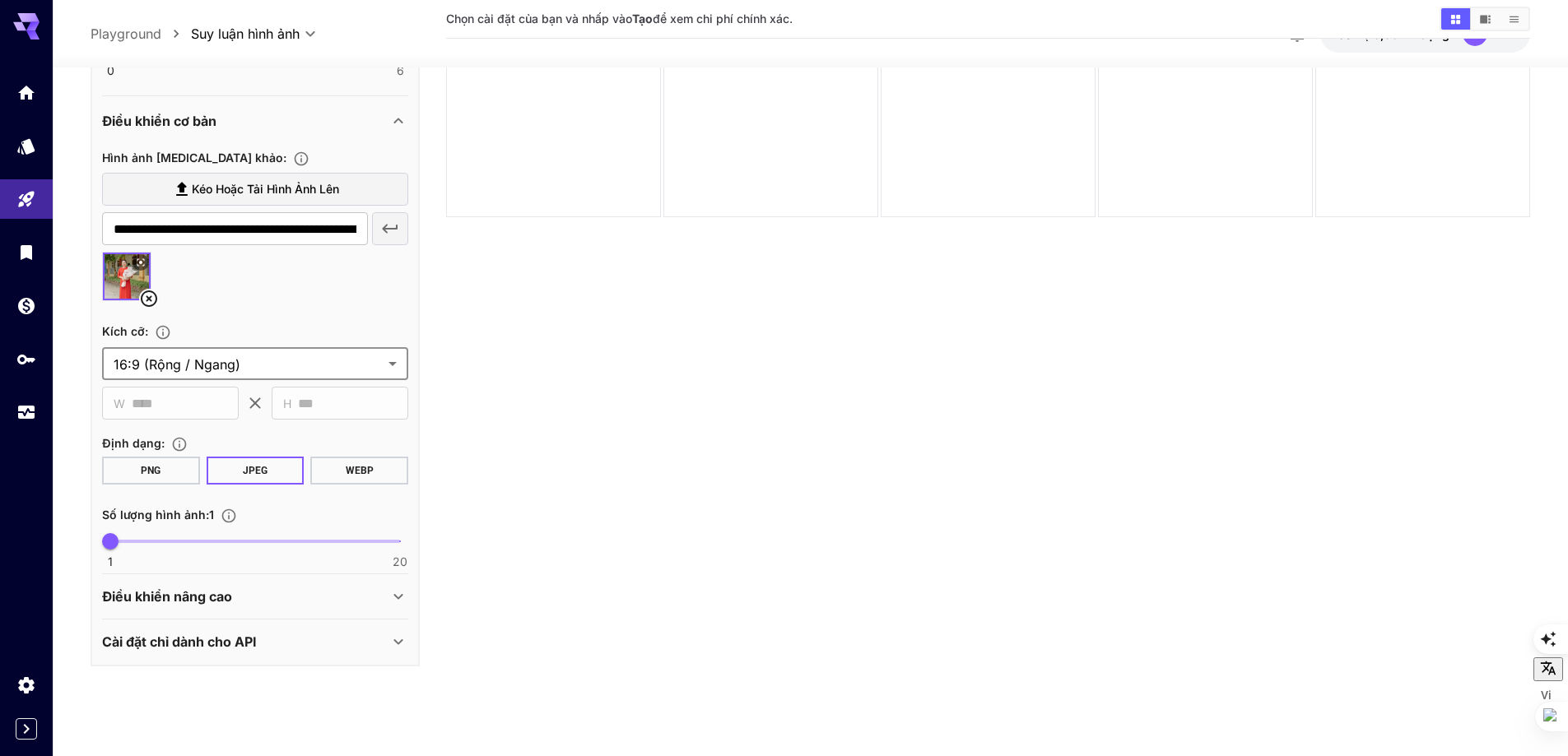
click at [248, 467] on font "JPEG" at bounding box center [255, 470] width 25 height 12
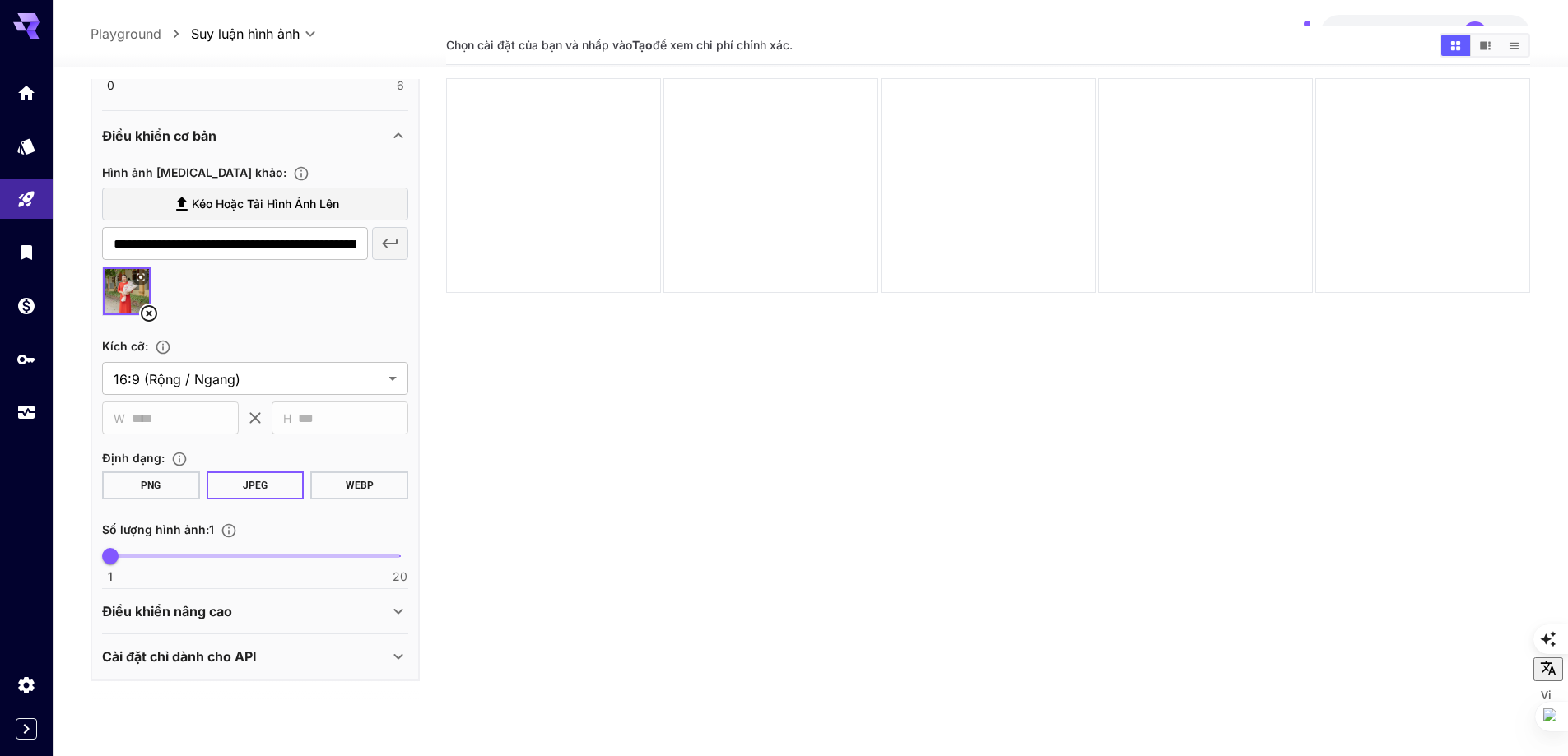
scroll to position [0, 0]
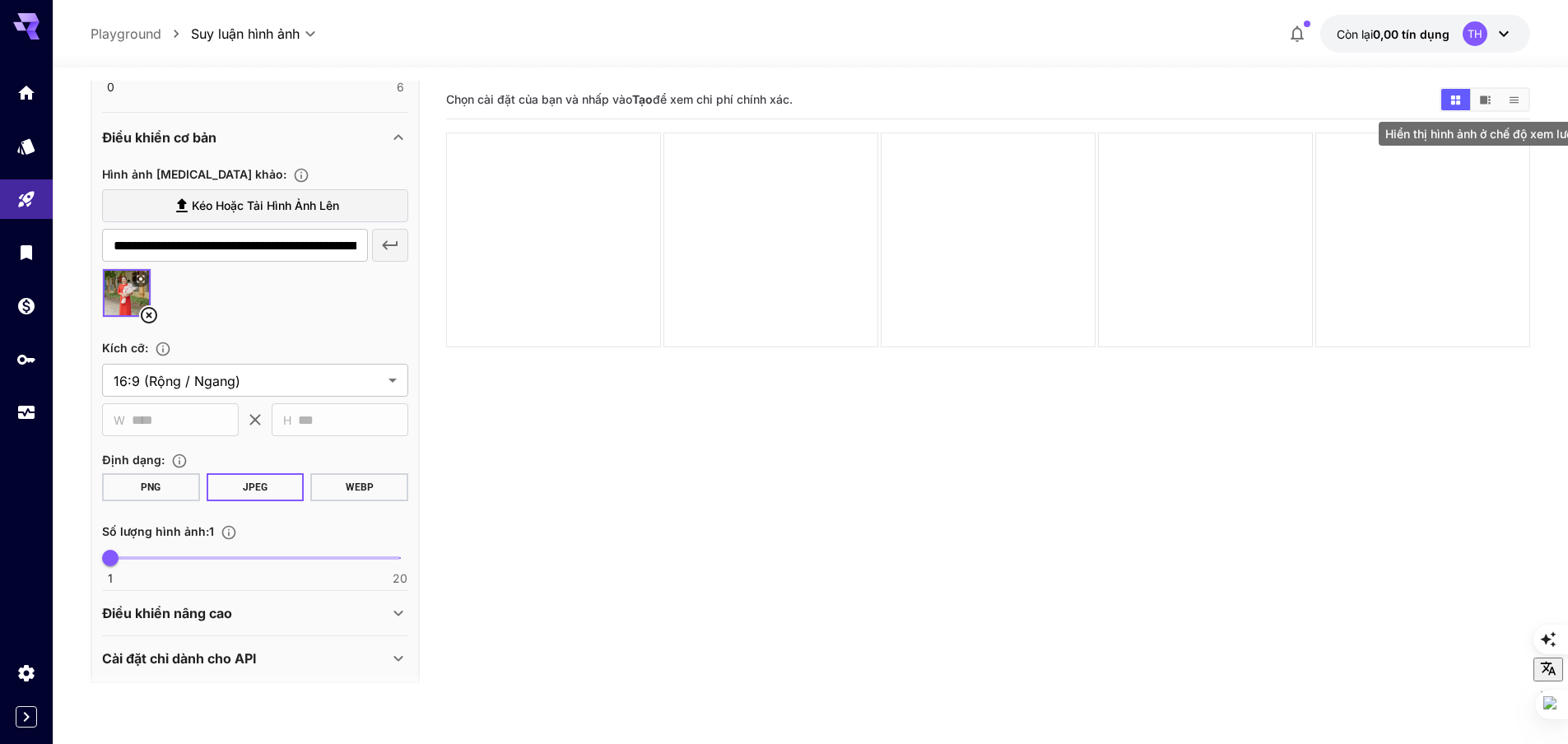
click at [1456, 96] on icon "Hiển thị hình ảnh ở chế độ xem lưới" at bounding box center [1455, 99] width 12 height 12
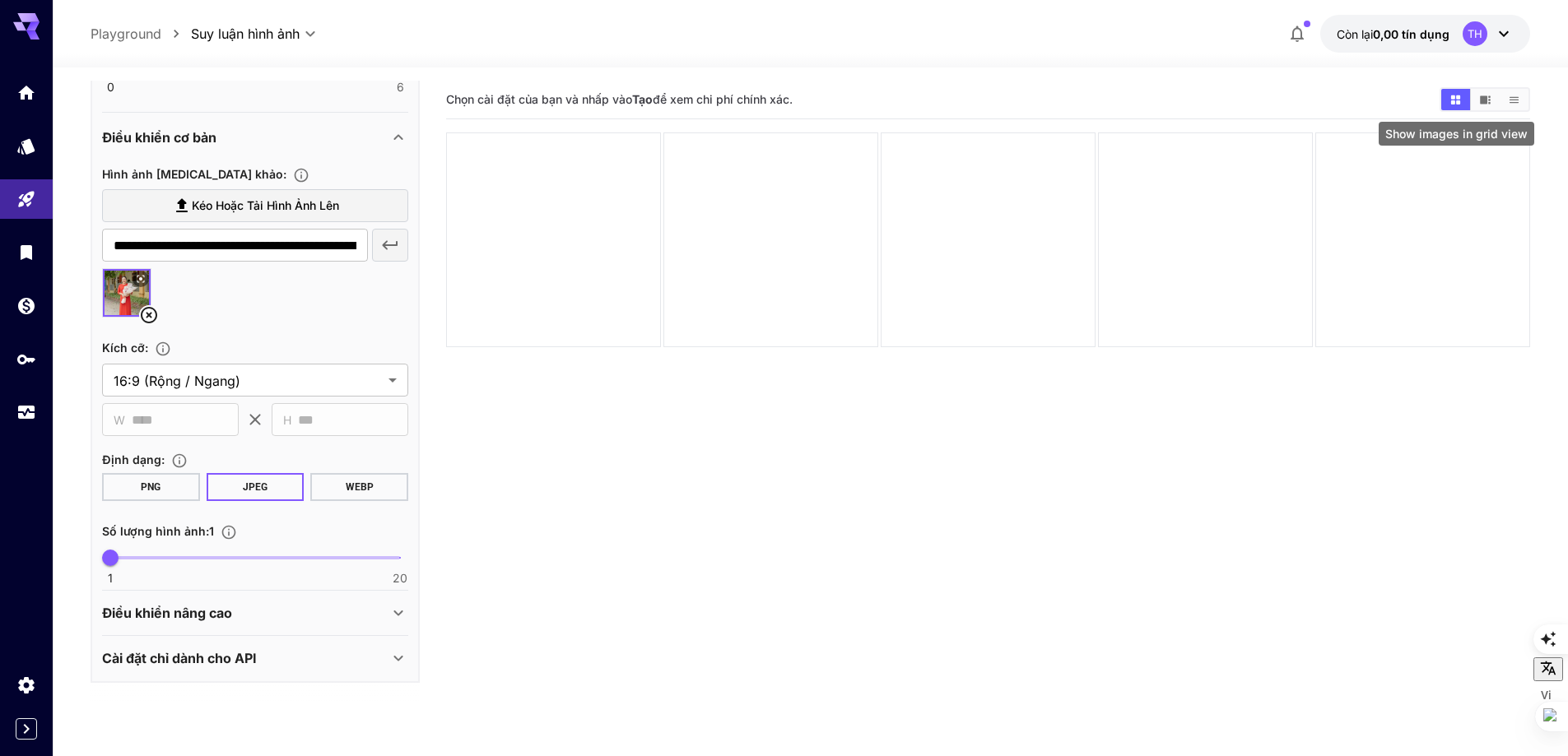
click at [1456, 95] on icon "Hiển thị hình ảnh ở chế độ xem lưới" at bounding box center [1455, 99] width 12 height 12
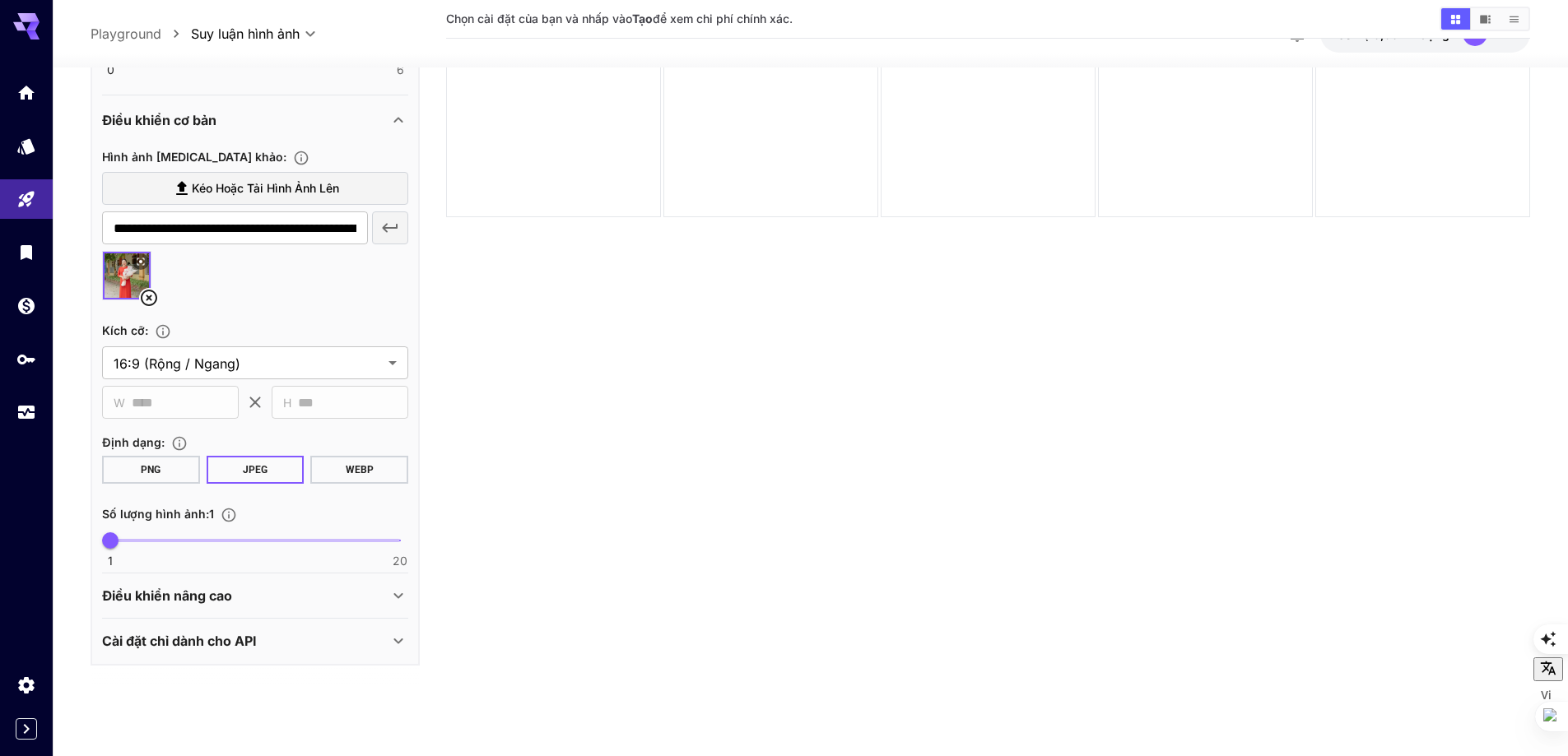
scroll to position [879, 0]
click at [301, 641] on div "Cài đặt chỉ dành cho API" at bounding box center [245, 642] width 287 height 20
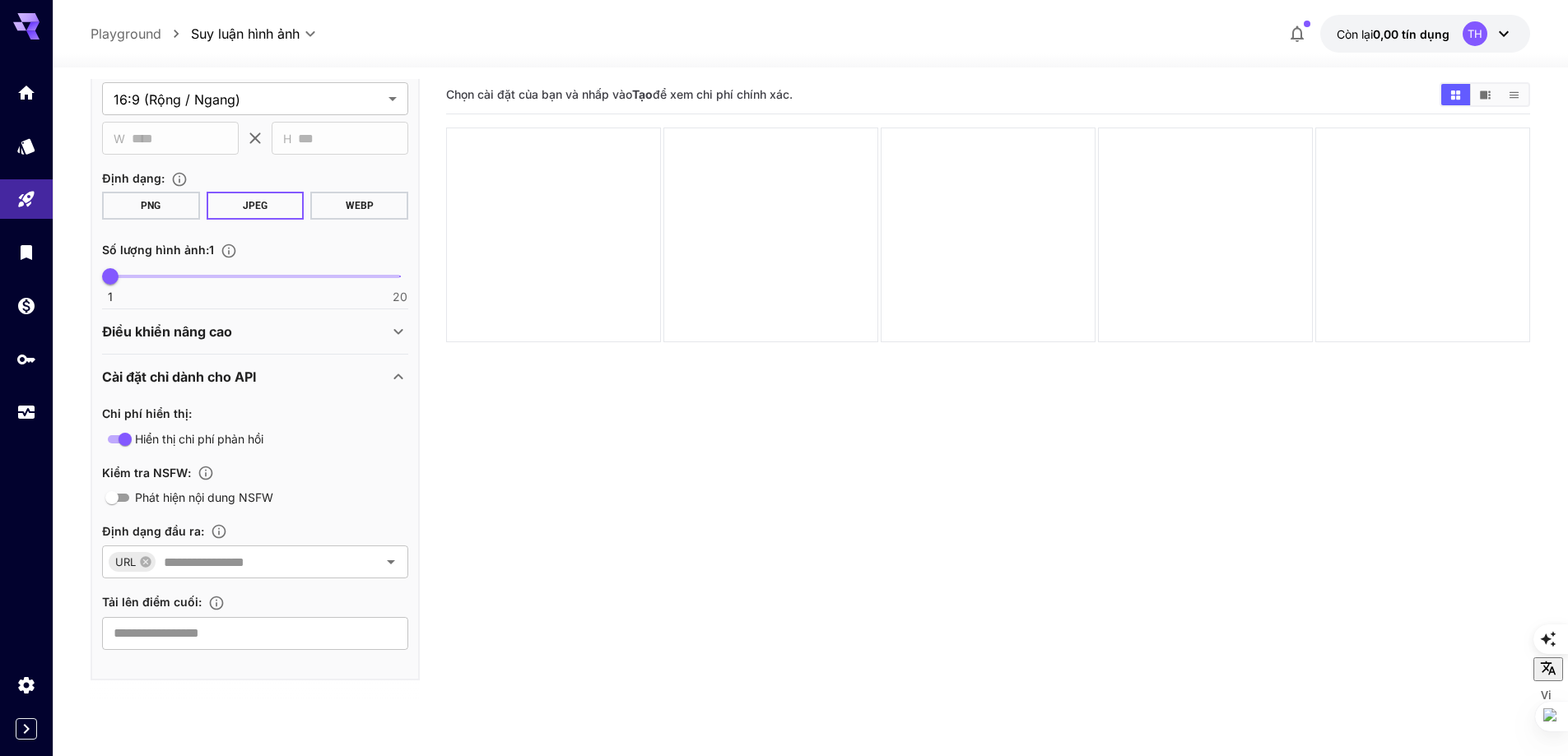
scroll to position [0, 0]
click at [650, 101] on font "Tạo" at bounding box center [642, 99] width 20 height 14
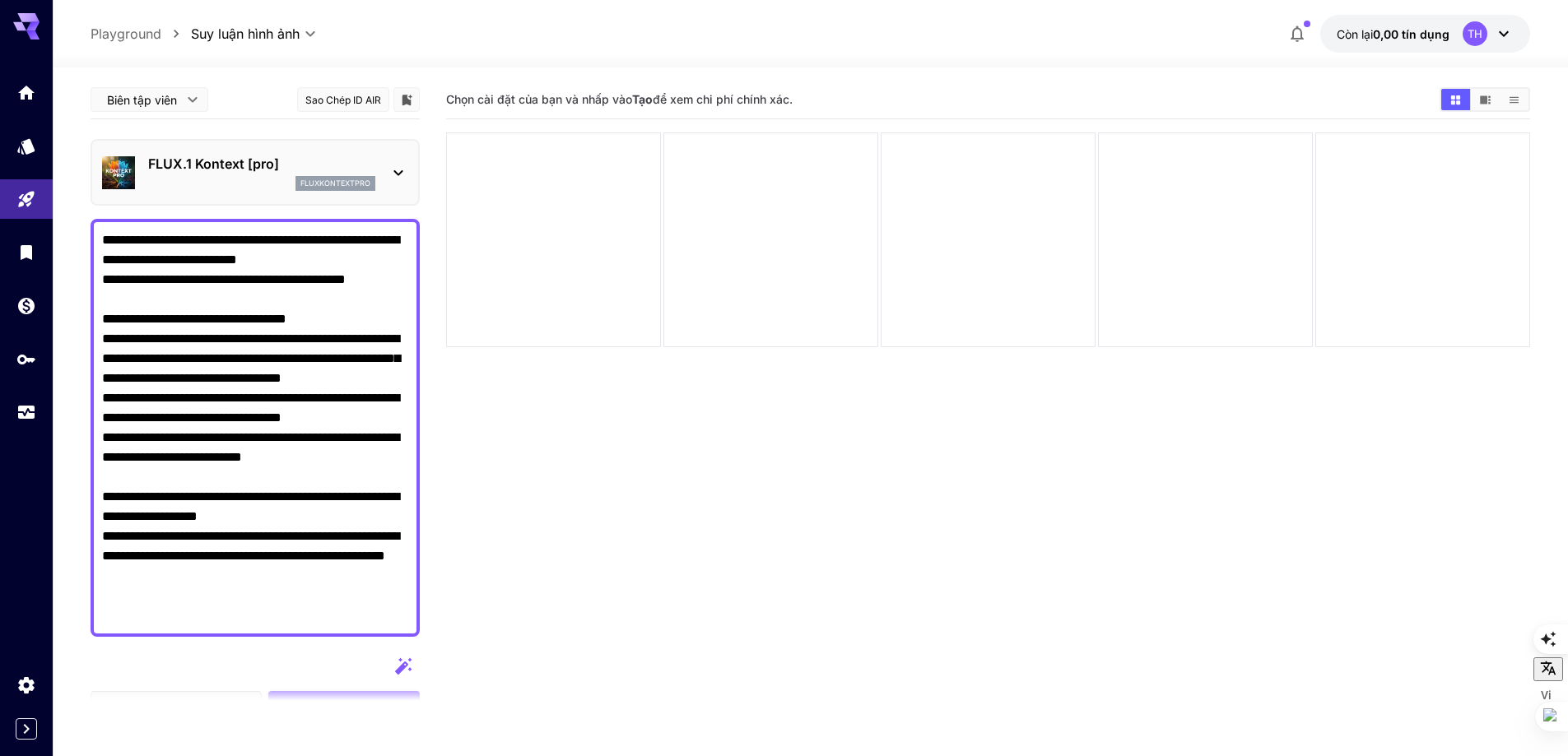
click at [230, 166] on font "FLUX.1 Kontext [pro]" at bounding box center [214, 164] width 131 height 16
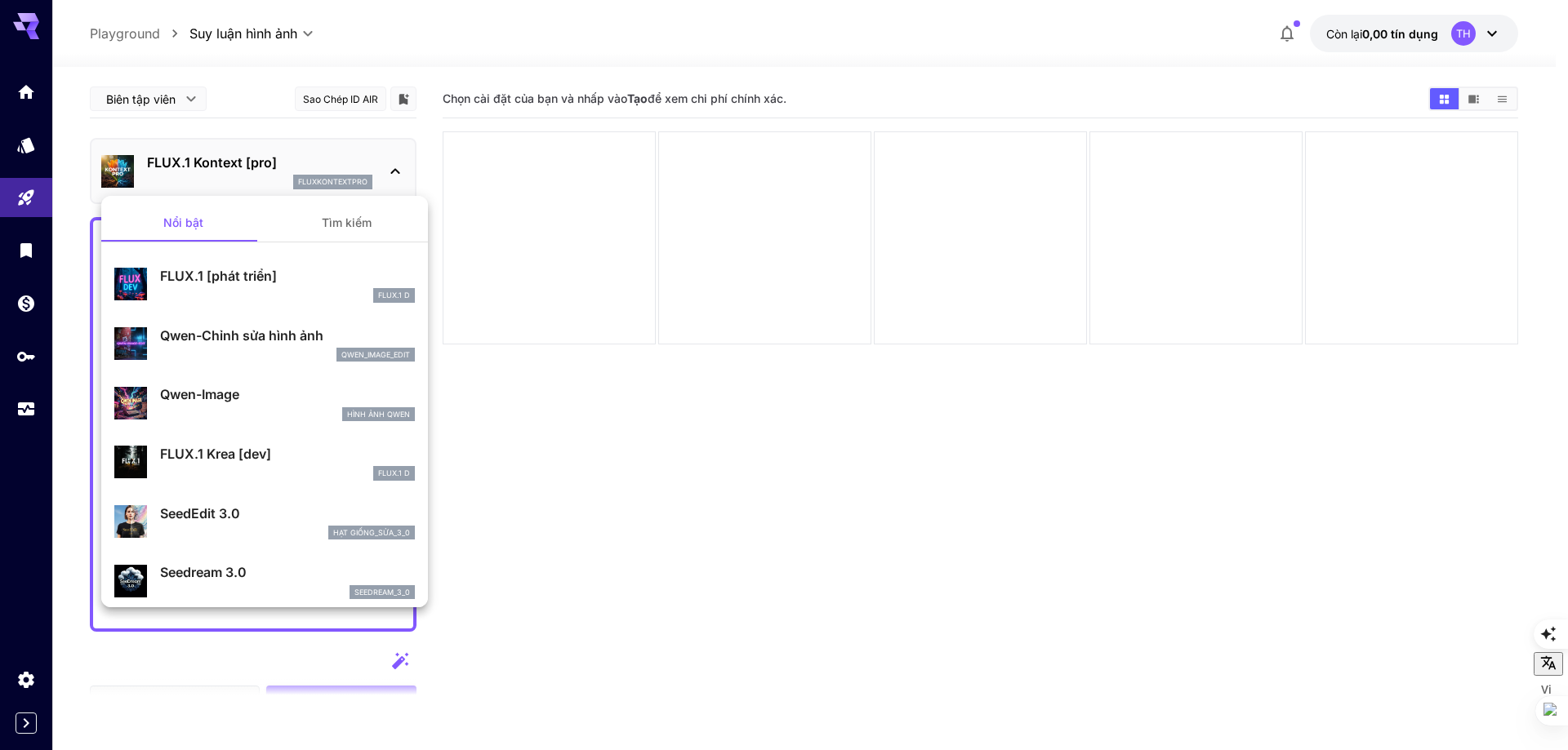
click at [231, 165] on div at bounding box center [784, 375] width 1568 height 750
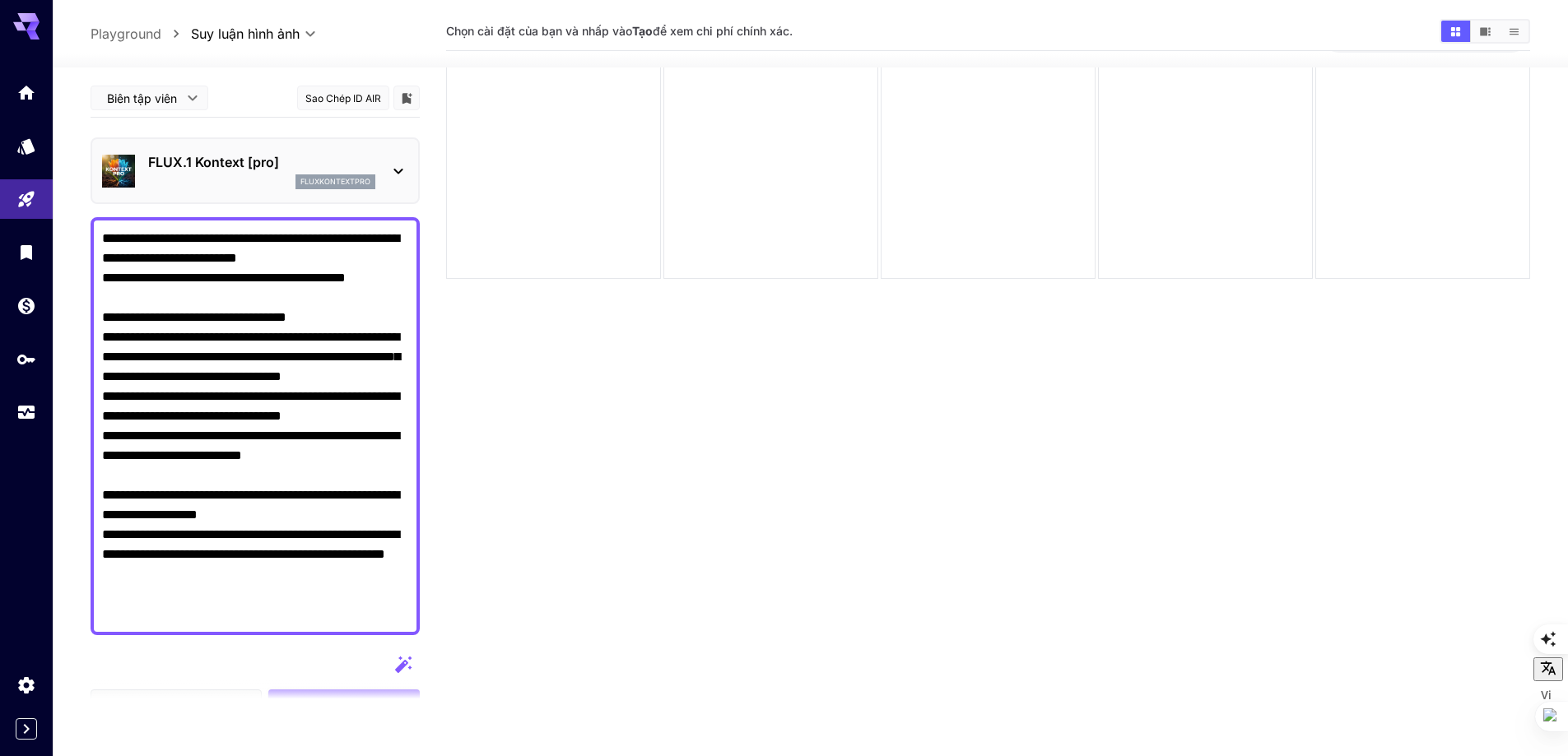
scroll to position [130, 0]
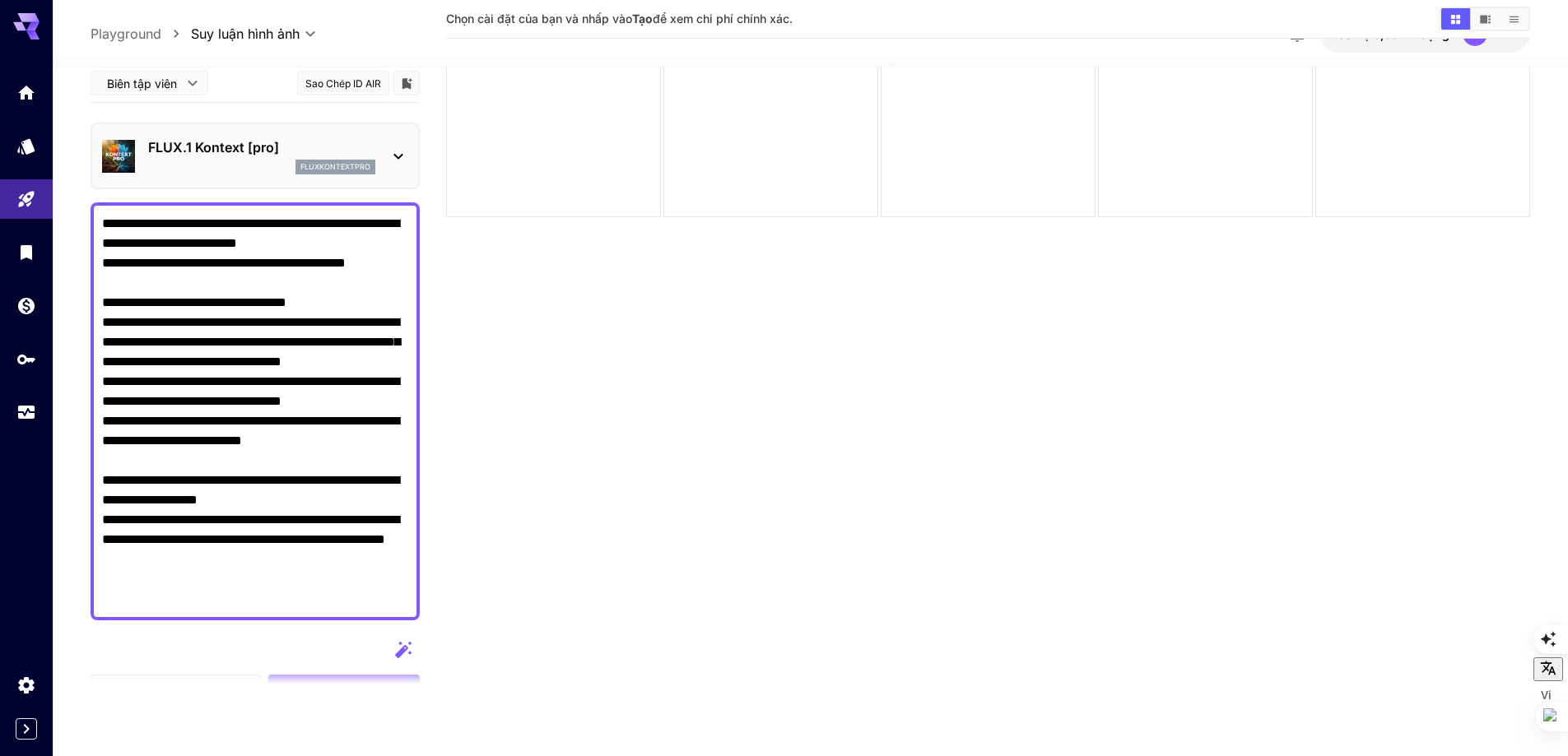
click at [399, 642] on icon "button" at bounding box center [403, 651] width 20 height 20
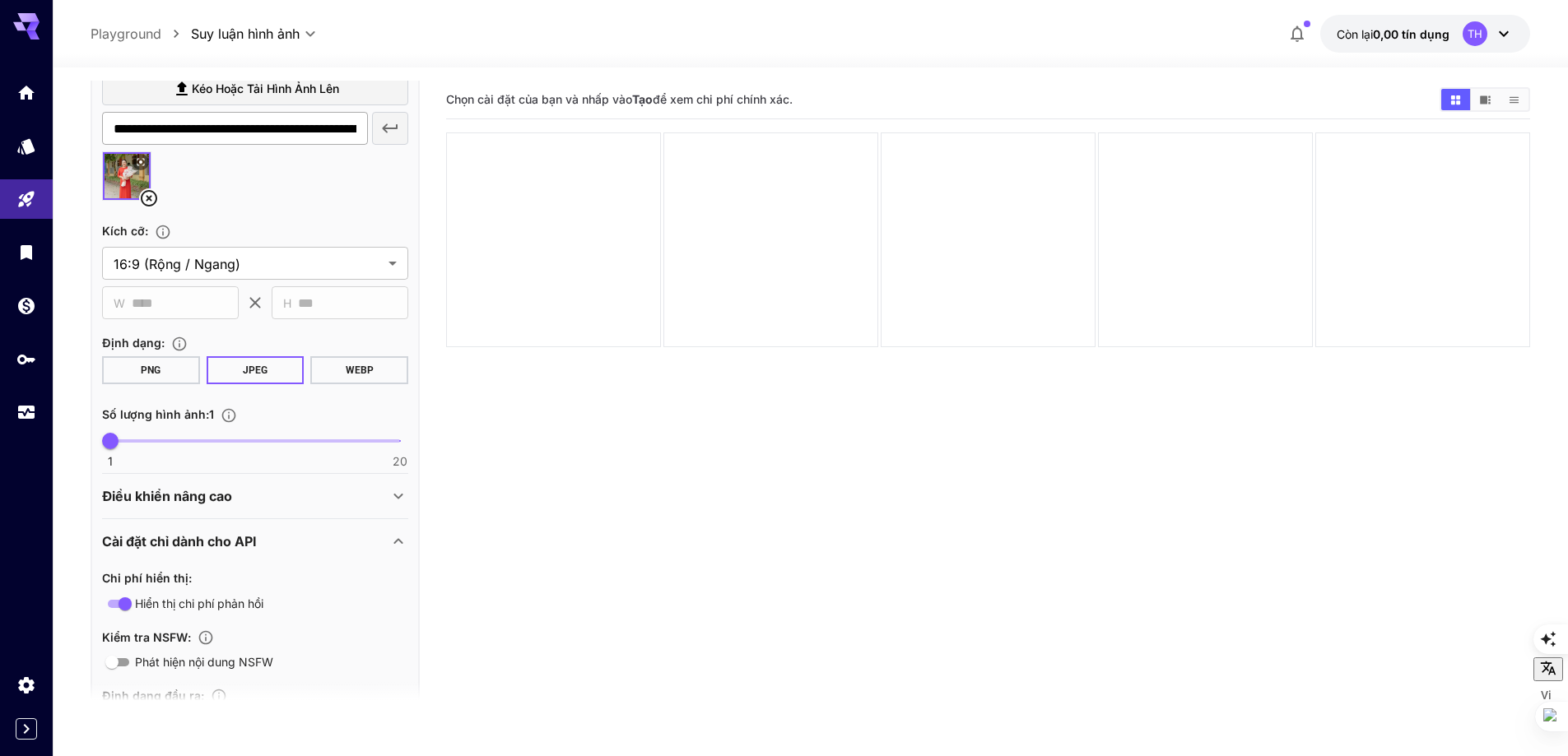
scroll to position [665, 0]
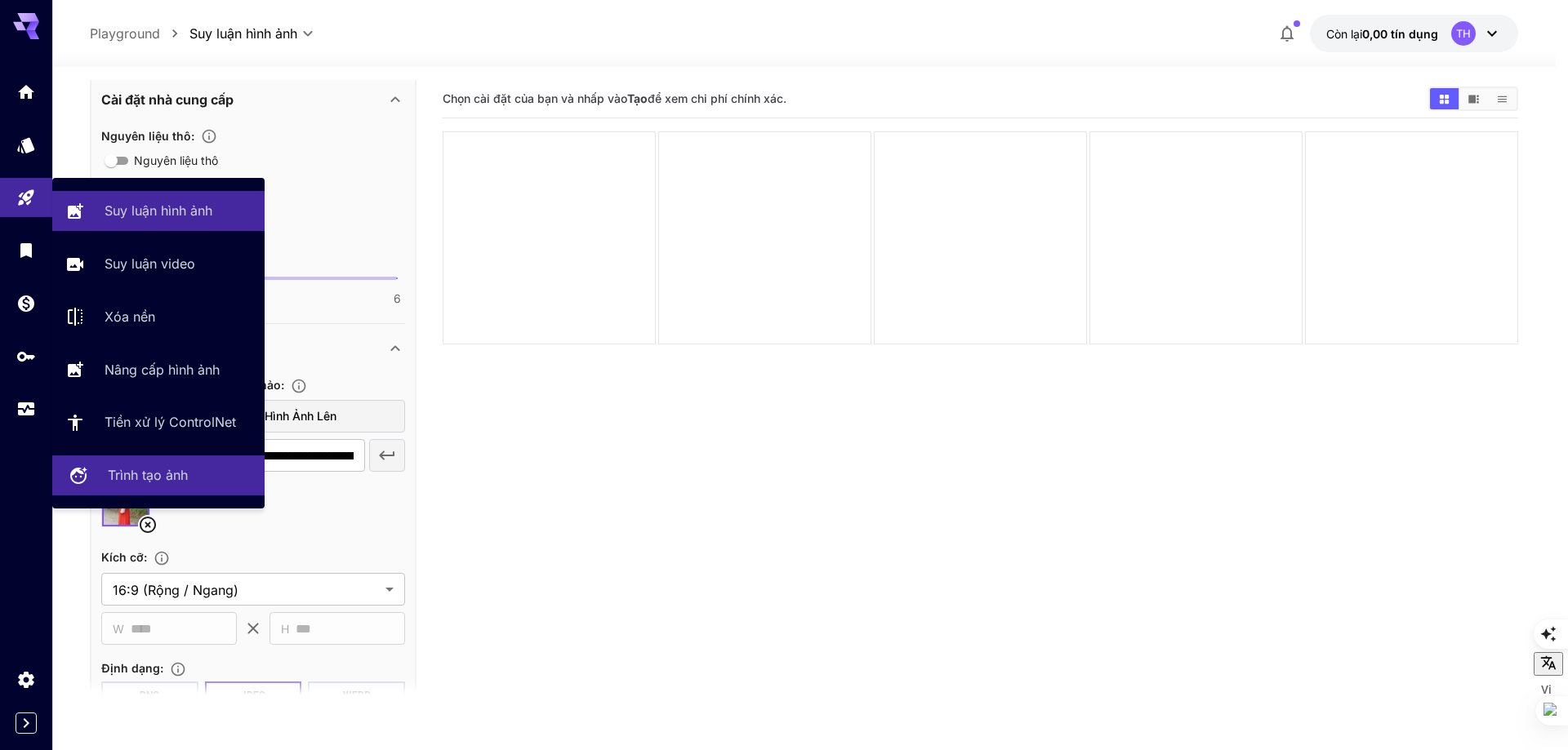
click at [130, 473] on font "Trình tạo ảnh" at bounding box center [148, 475] width 80 height 16
type input "**********"
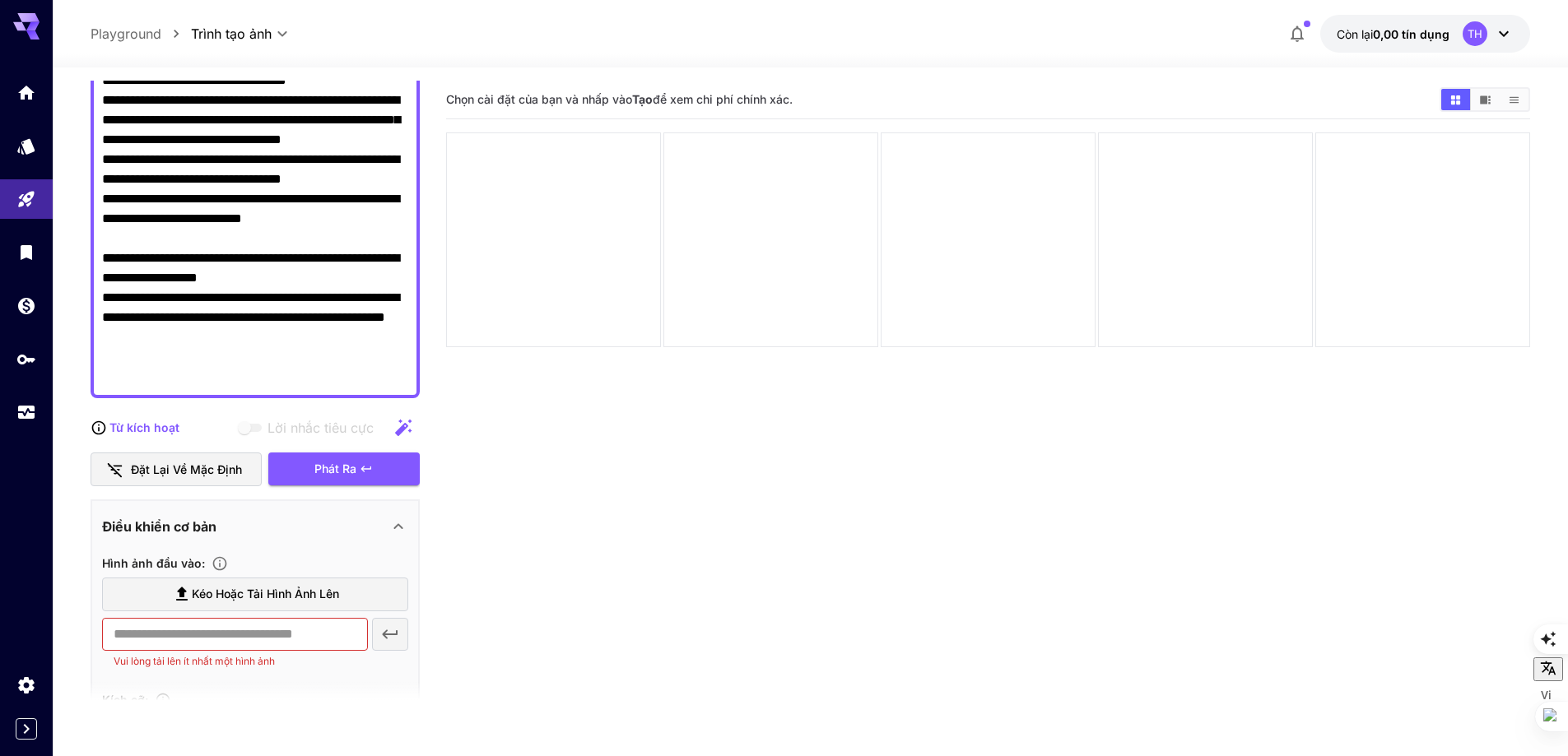
scroll to position [658, 0]
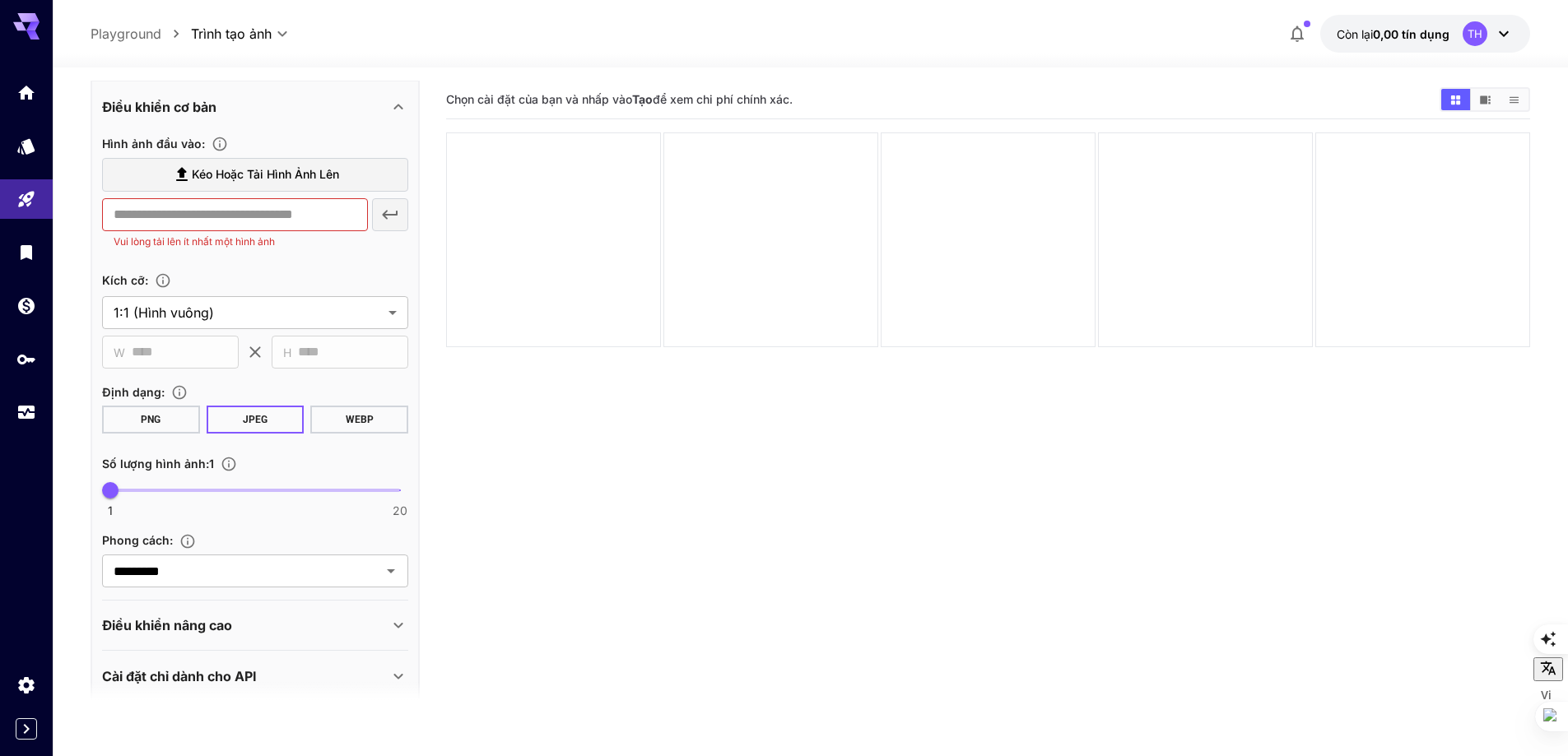
type textarea "**********"
click at [383, 214] on div "​ Vui lòng tải lên ít nhất một hình ảnh" at bounding box center [255, 224] width 306 height 52
click at [265, 172] on font "Kéo hoặc tải hình ảnh lên" at bounding box center [265, 173] width 148 height 14
click at [0, 0] on input "Kéo hoặc tải hình ảnh lên" at bounding box center [0, 0] width 0 height 0
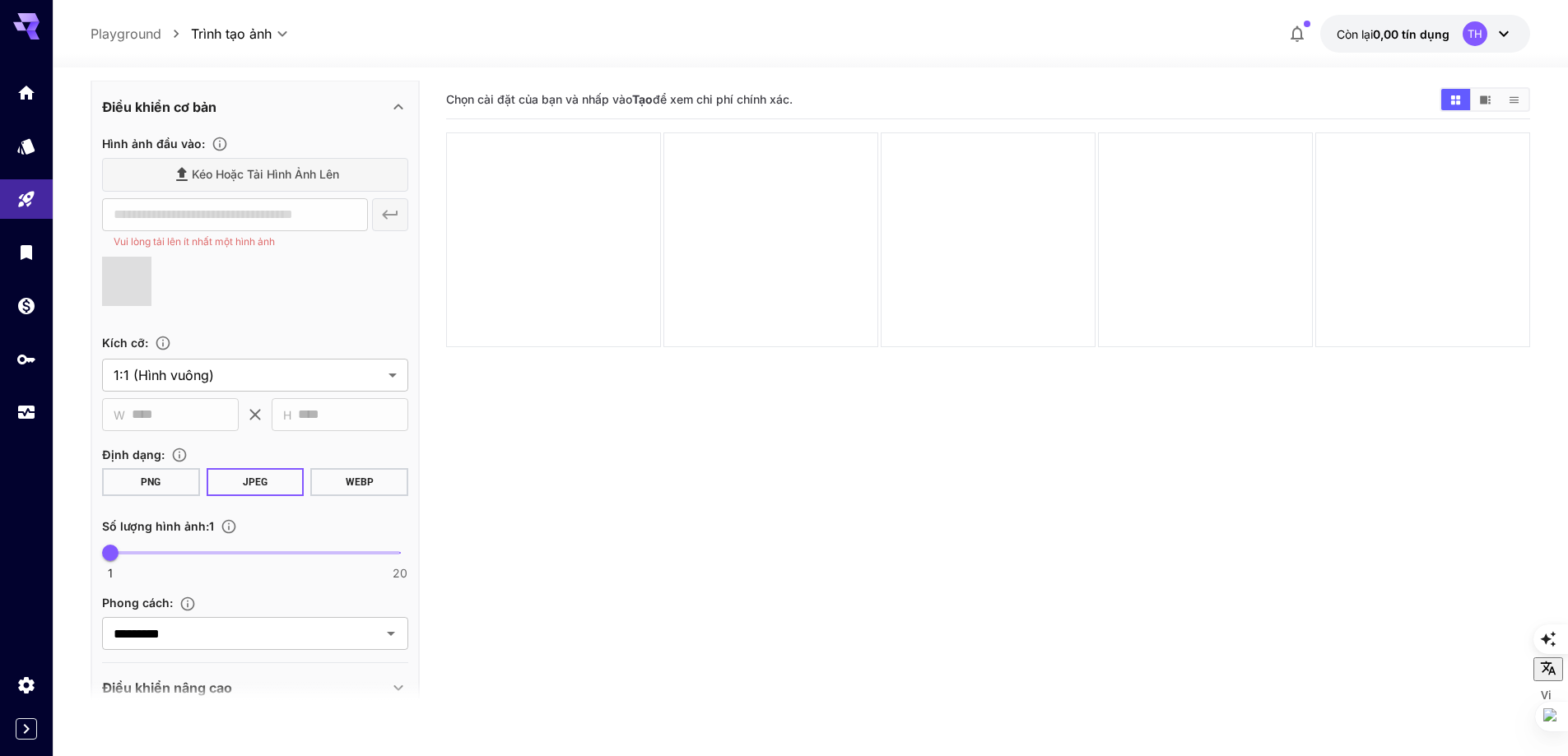
type input "**********"
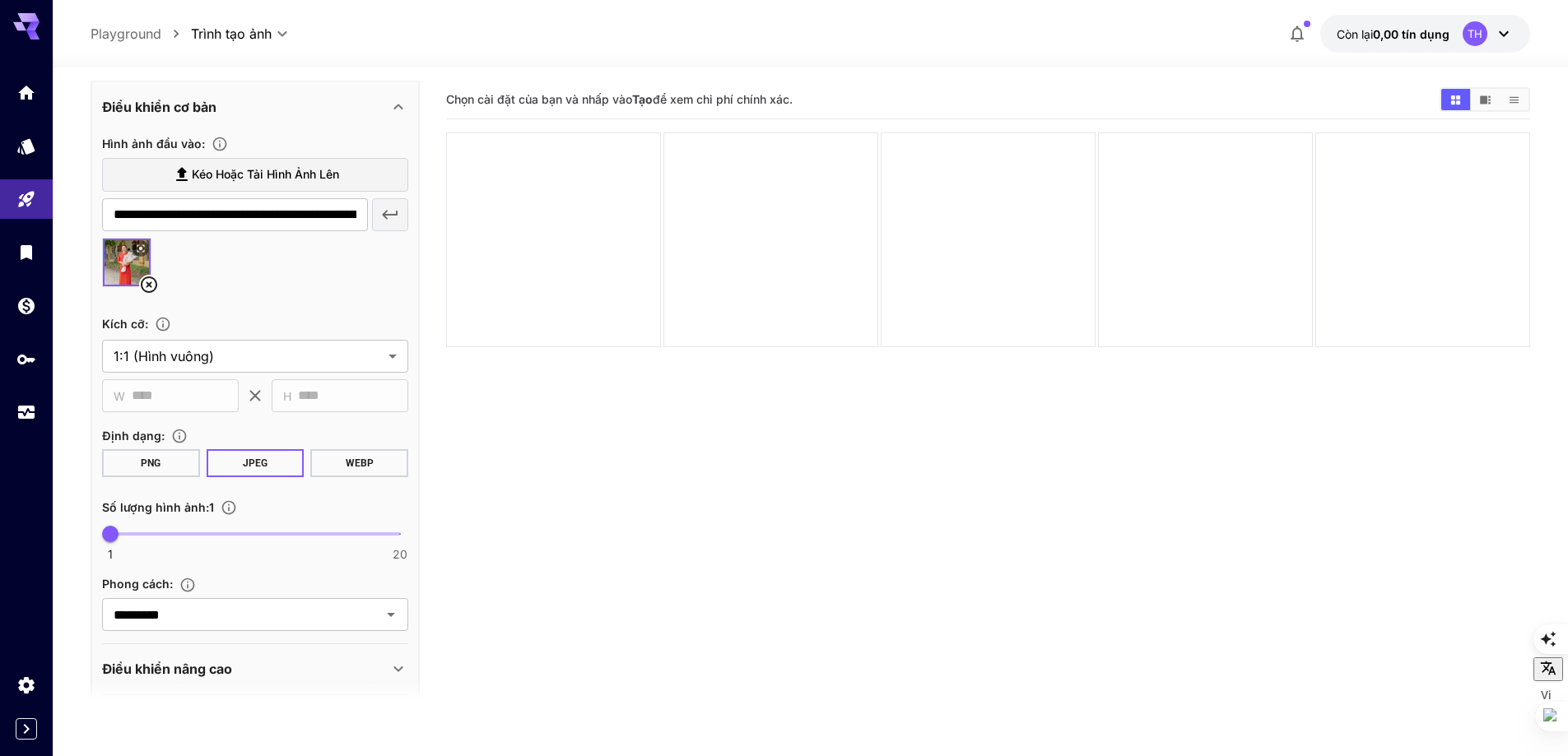
click at [278, 458] on button "JPEG" at bounding box center [255, 463] width 98 height 28
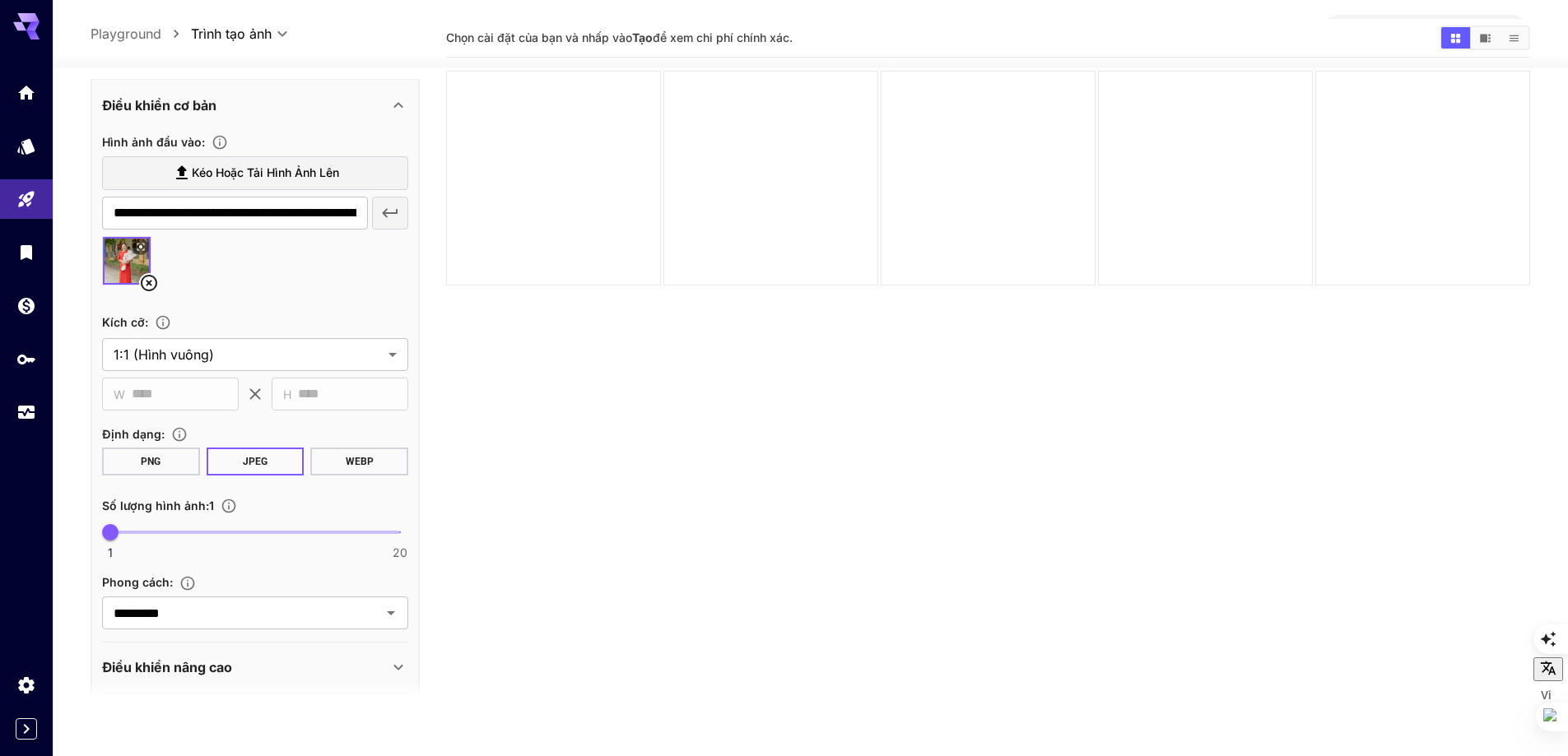
scroll to position [0, 0]
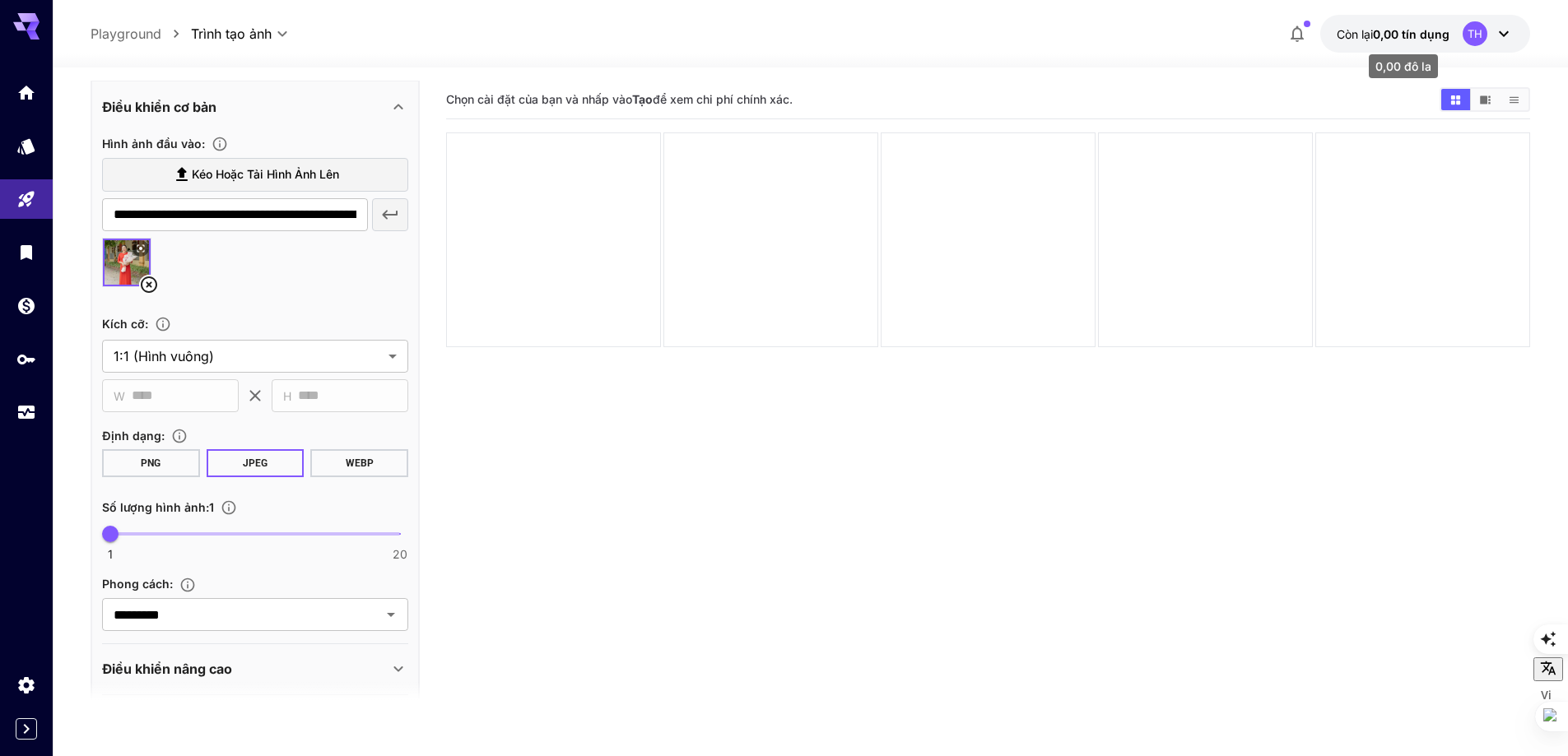
click at [1394, 36] on font "0,00 tín dụng" at bounding box center [1411, 34] width 77 height 14
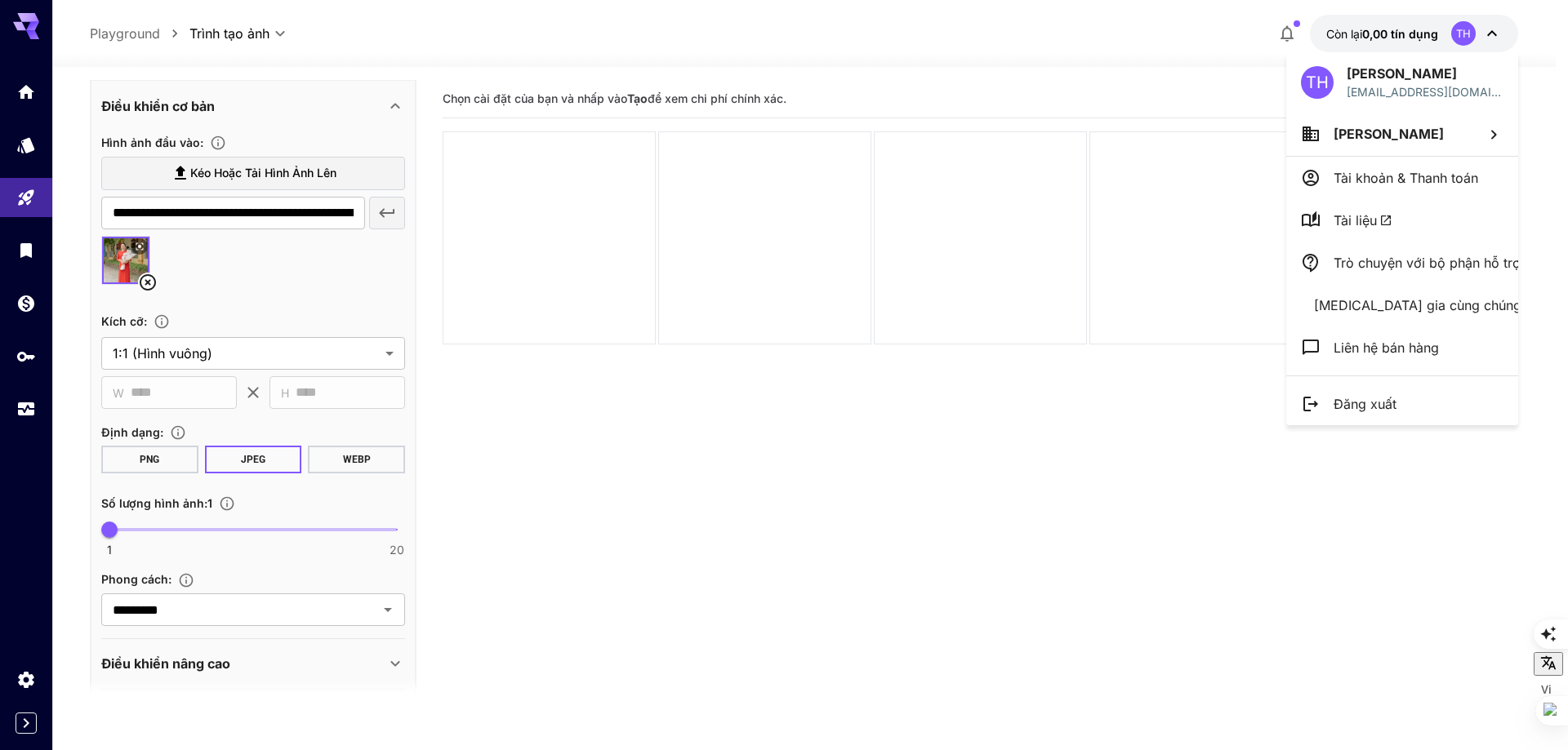
click at [974, 489] on div at bounding box center [784, 375] width 1568 height 750
